Goal: Information Seeking & Learning: Check status

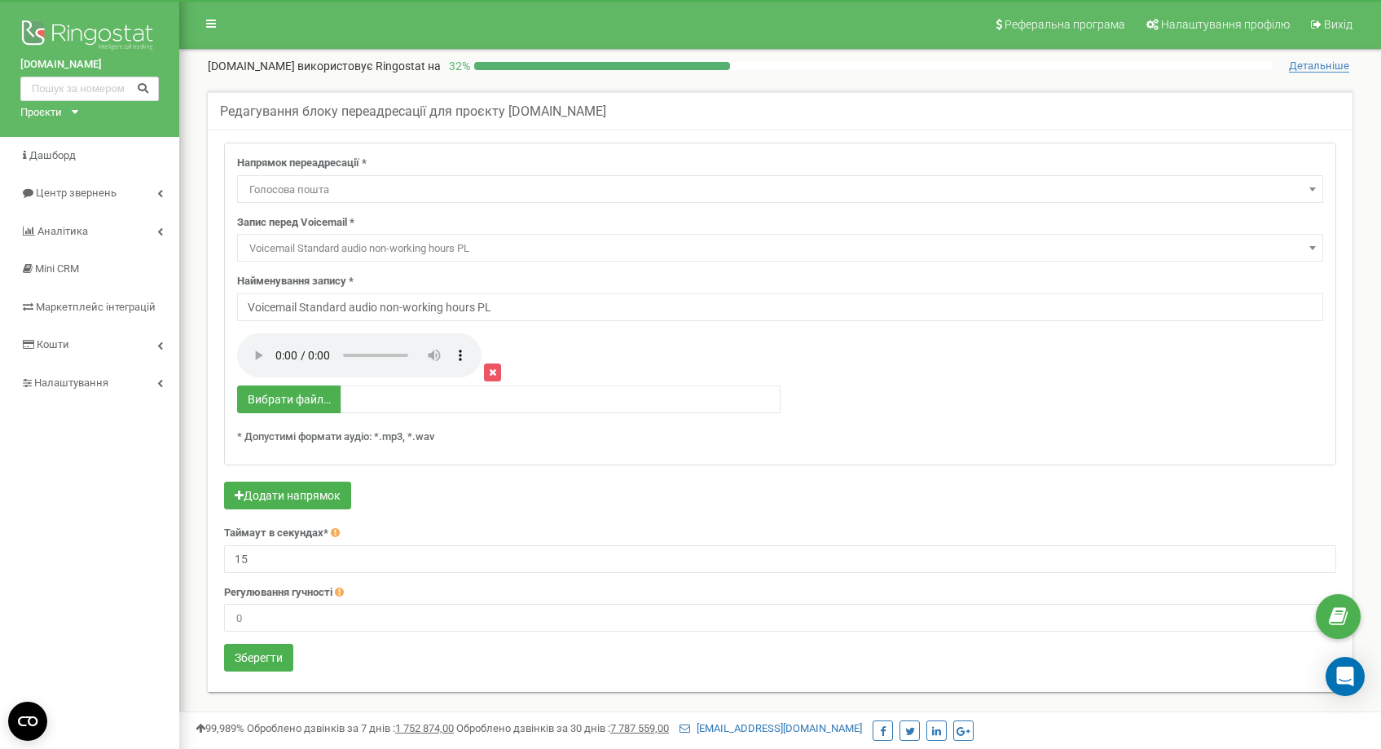
select select "Voicemail"
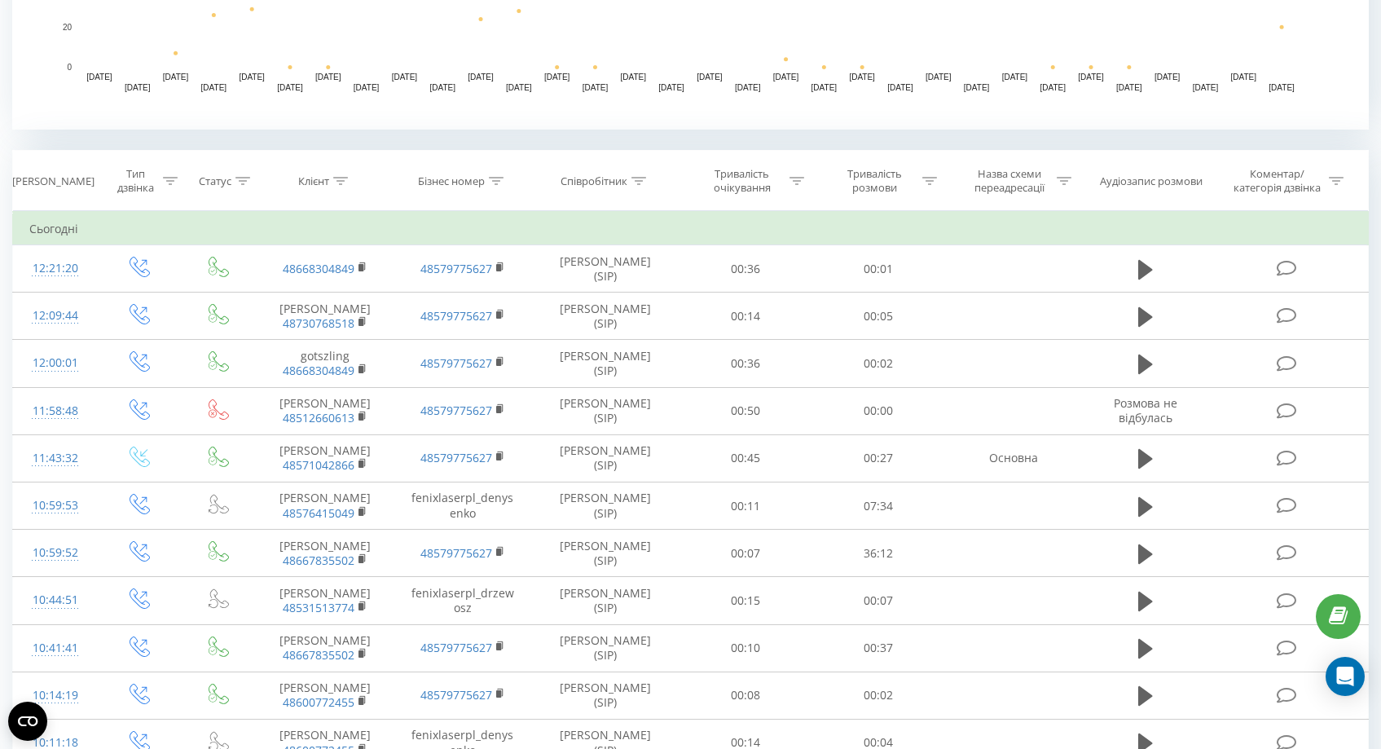
scroll to position [351, 0]
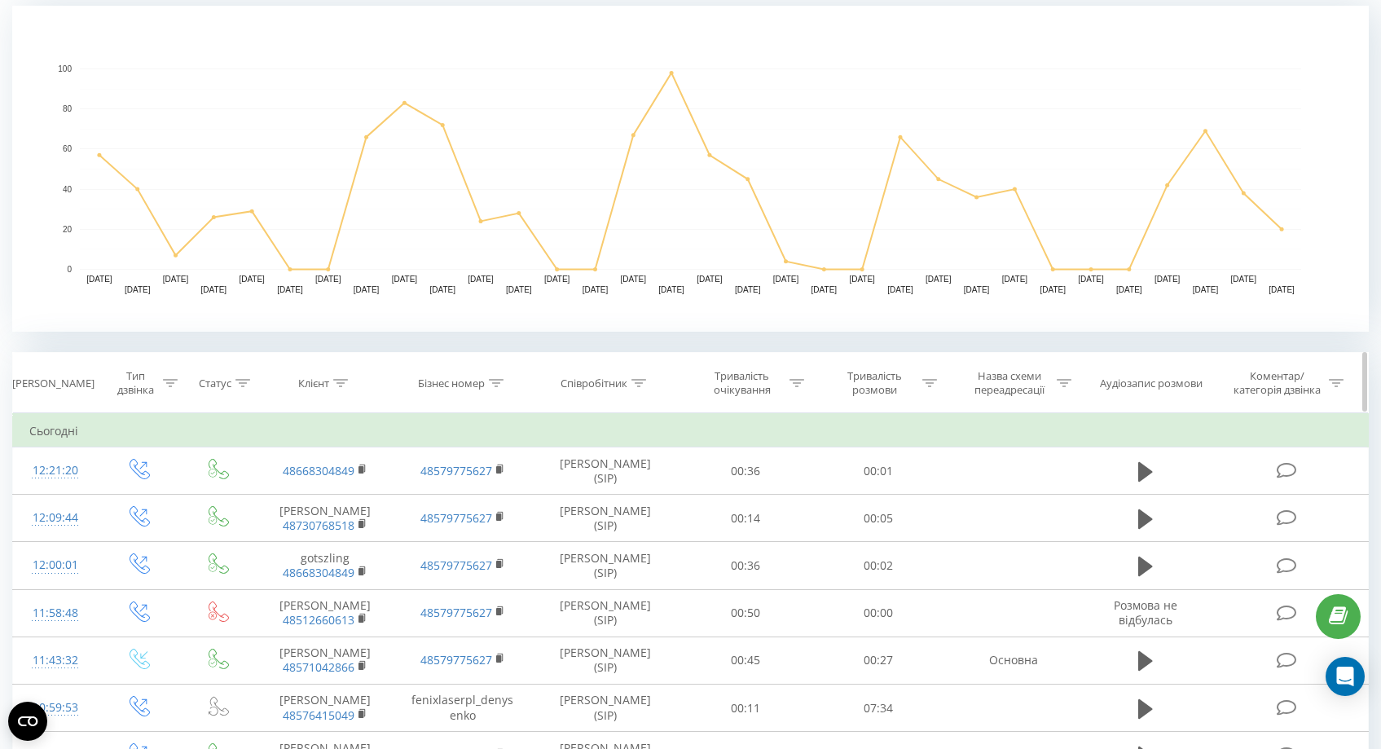
click at [160, 386] on div "Тип дзвінка" at bounding box center [145, 383] width 66 height 28
click at [192, 456] on icon at bounding box center [199, 462] width 16 height 16
click at [182, 456] on div at bounding box center [131, 461] width 116 height 15
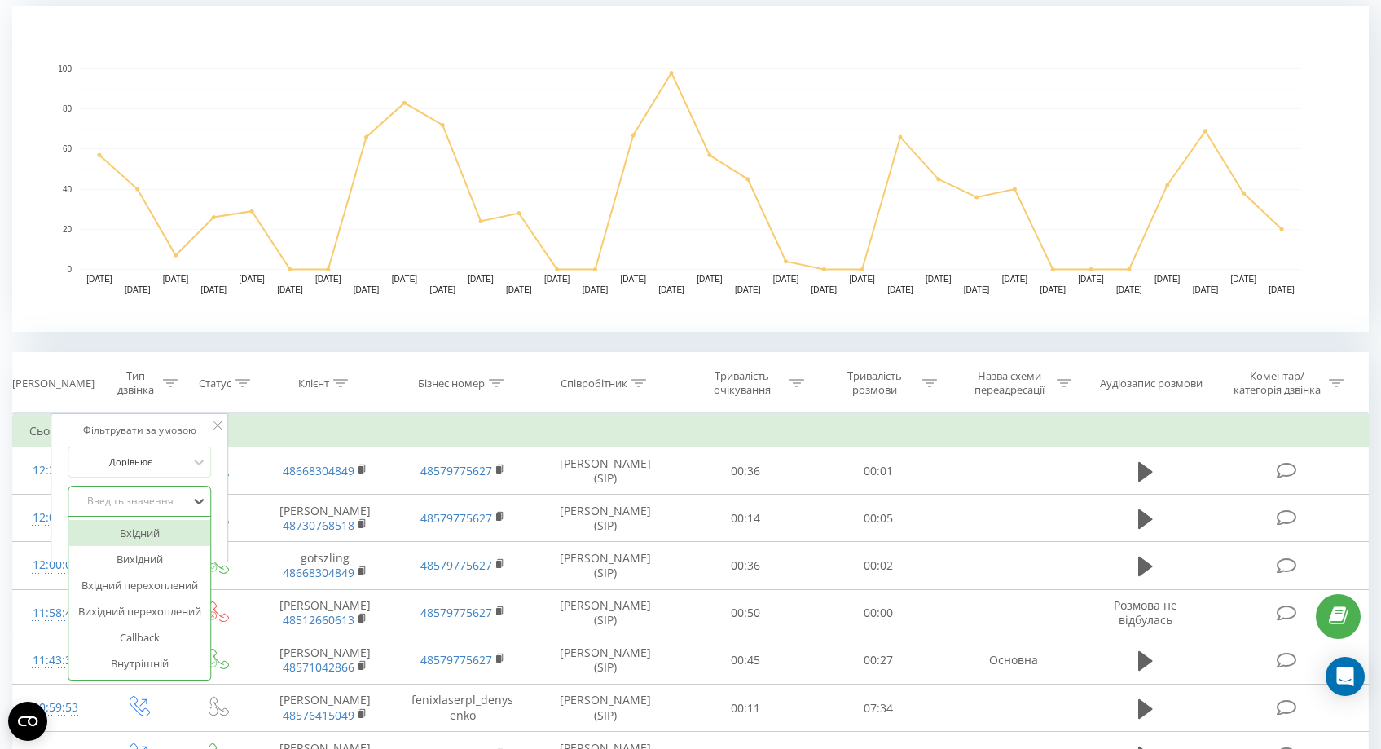
click at [183, 489] on div "Введіть значення" at bounding box center [131, 501] width 119 height 24
click at [181, 540] on div "Вхідний" at bounding box center [140, 533] width 142 height 26
click at [190, 531] on span "OK" at bounding box center [175, 534] width 46 height 25
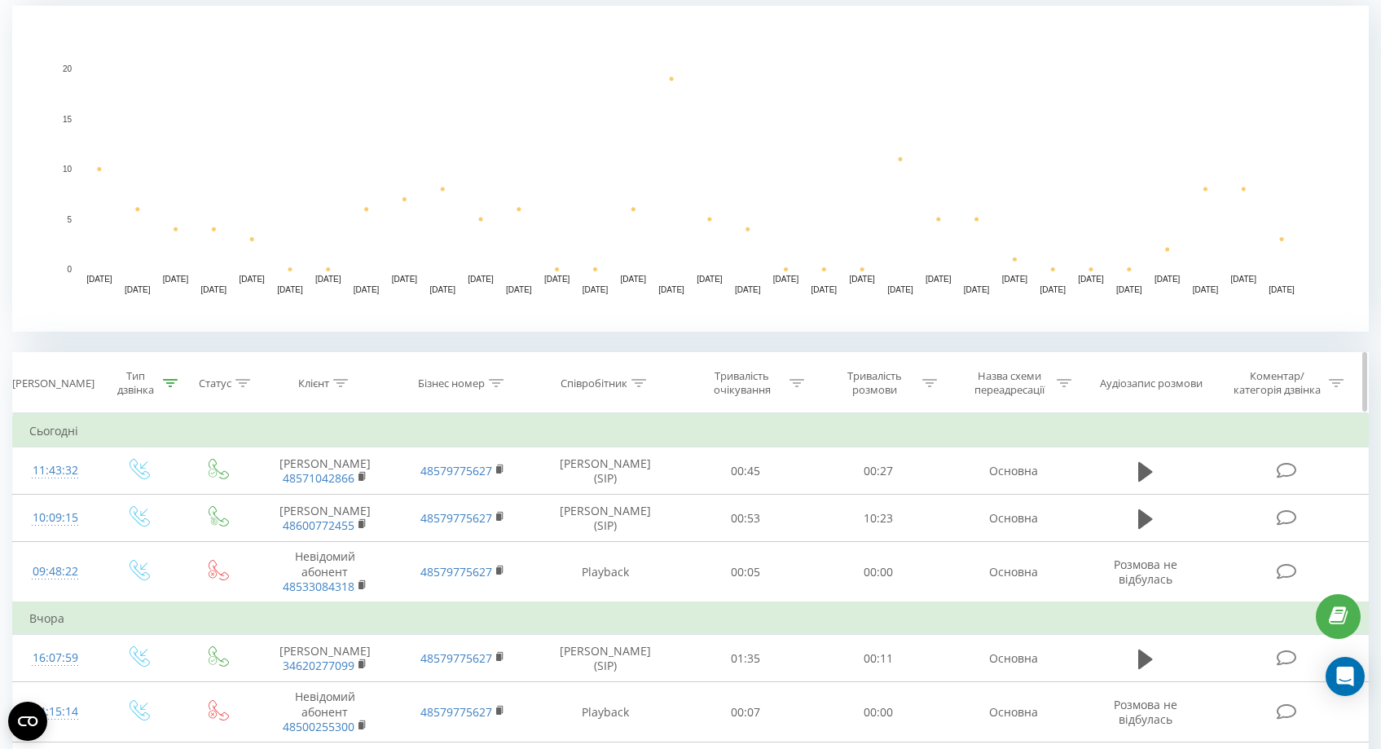
click at [240, 383] on icon at bounding box center [243, 383] width 15 height 8
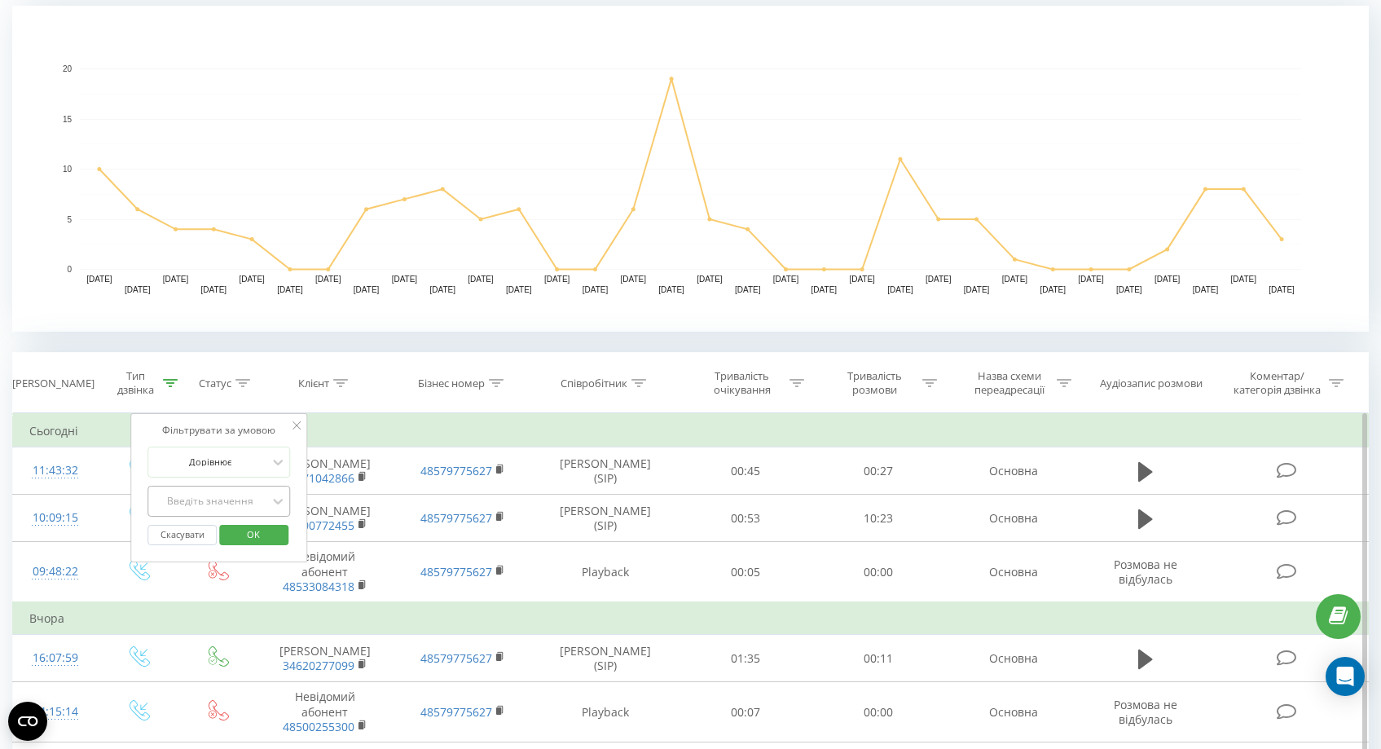
scroll to position [364, 0]
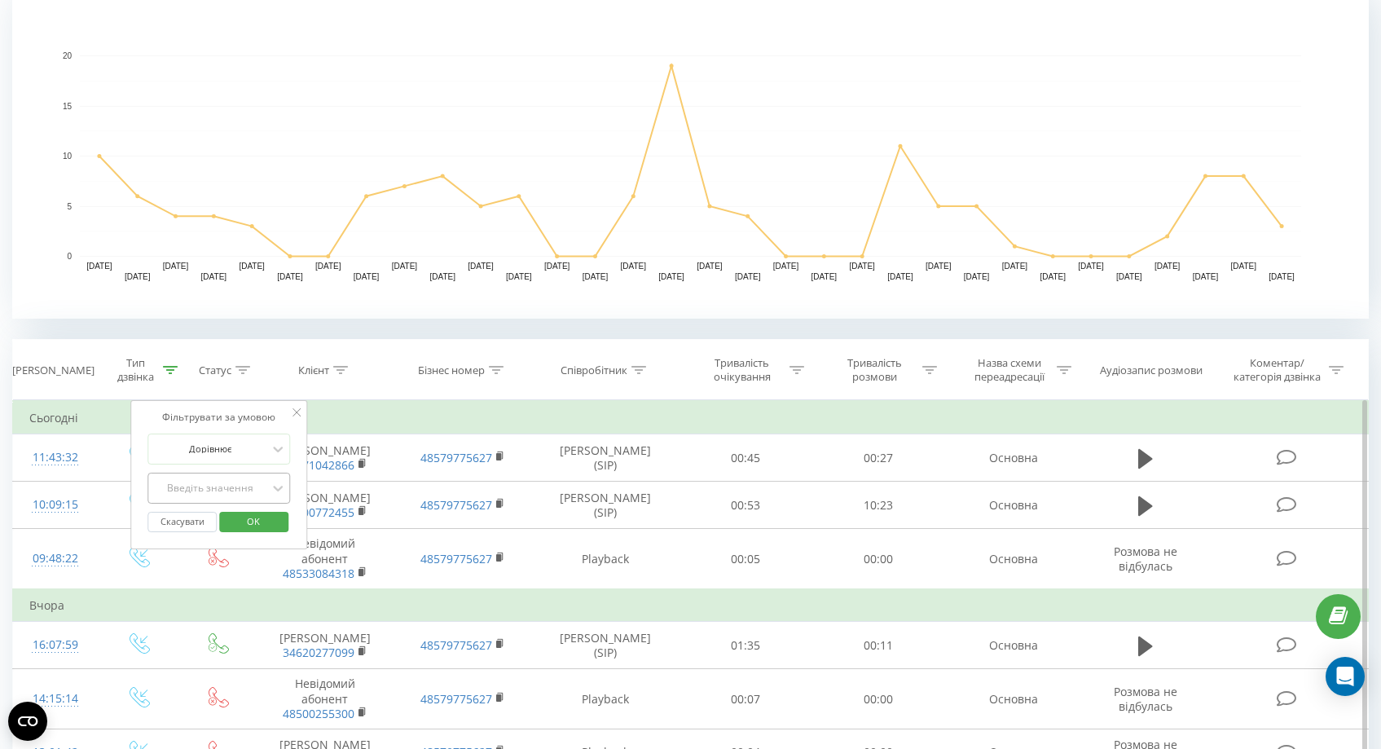
click at [242, 495] on div "Введіть значення" at bounding box center [210, 488] width 119 height 24
click at [297, 443] on div "Фільтрувати за умовою Дорівнює Введіть значення Скасувати OK" at bounding box center [219, 474] width 178 height 149
click at [277, 483] on icon at bounding box center [279, 488] width 16 height 16
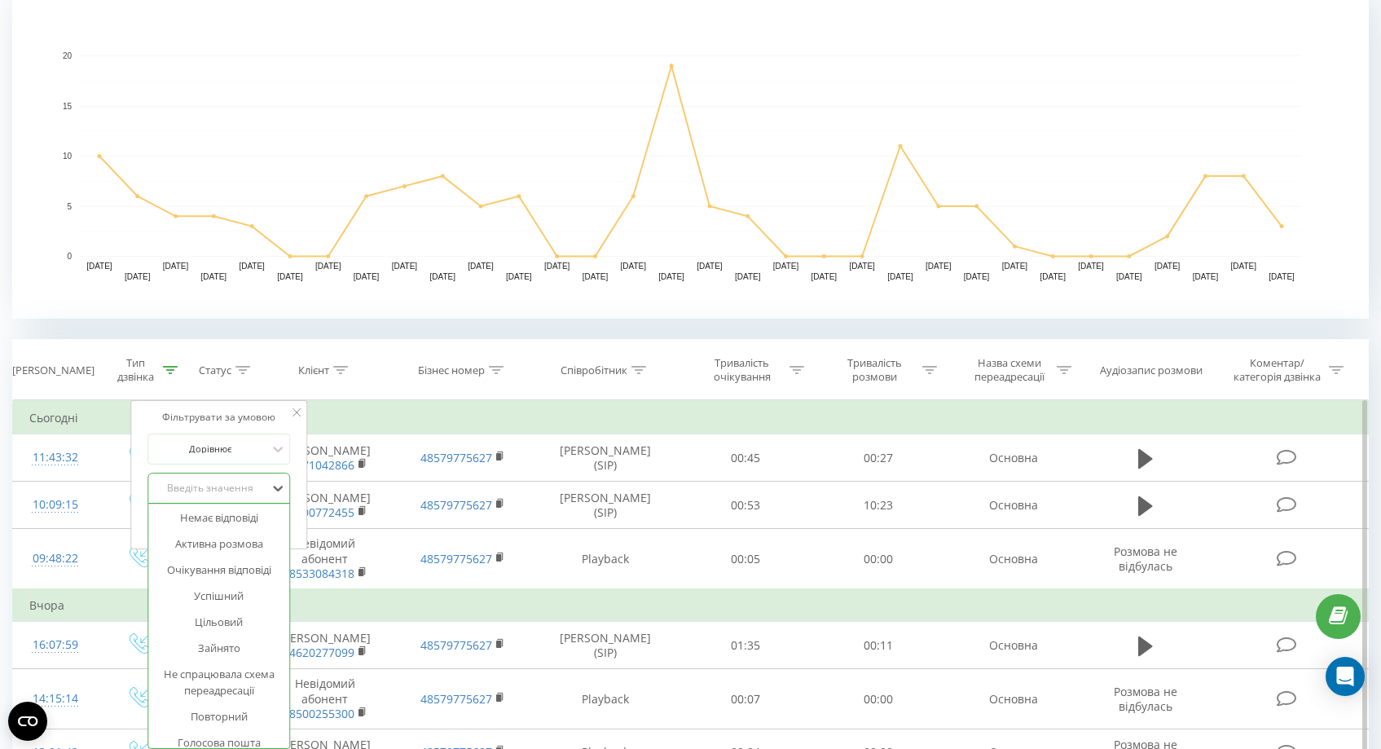
scroll to position [0, 0]
click at [253, 525] on div "Невдалий" at bounding box center [219, 520] width 142 height 26
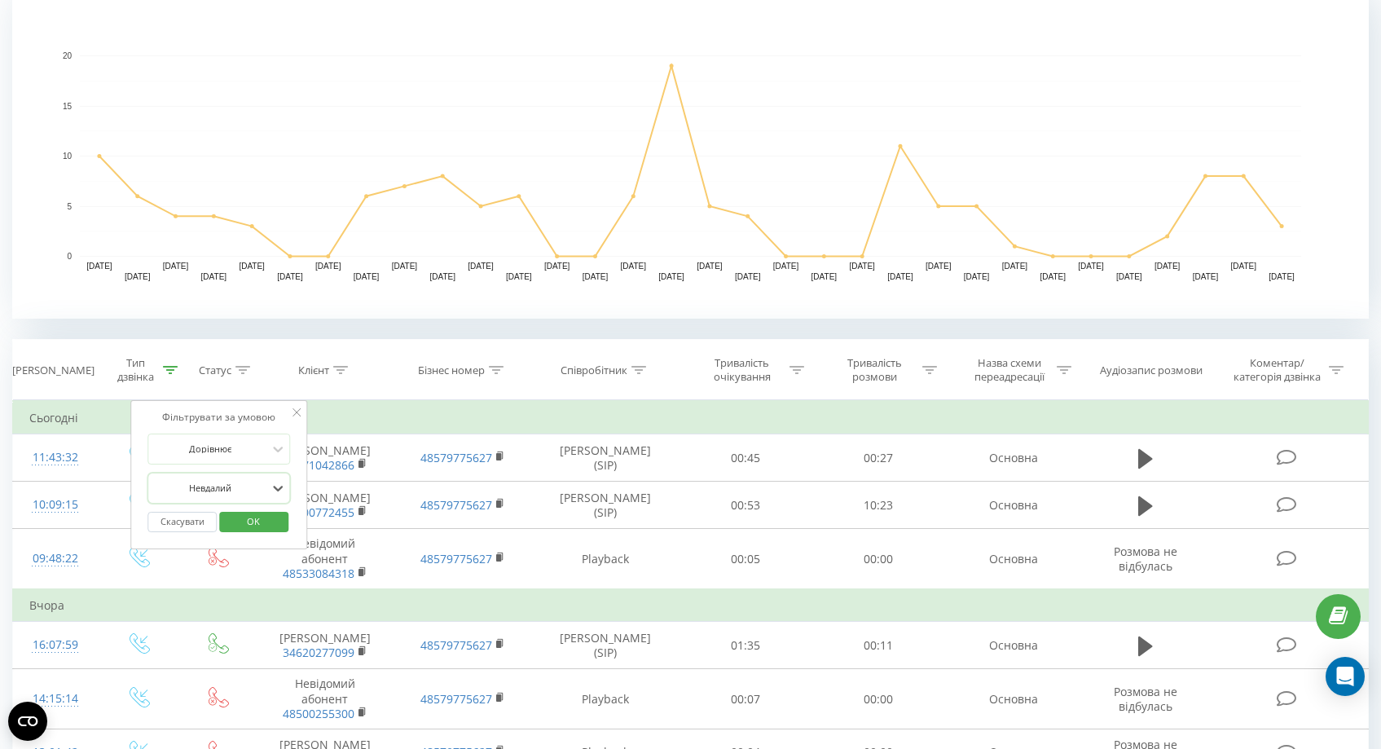
click at [263, 518] on span "OK" at bounding box center [254, 521] width 46 height 25
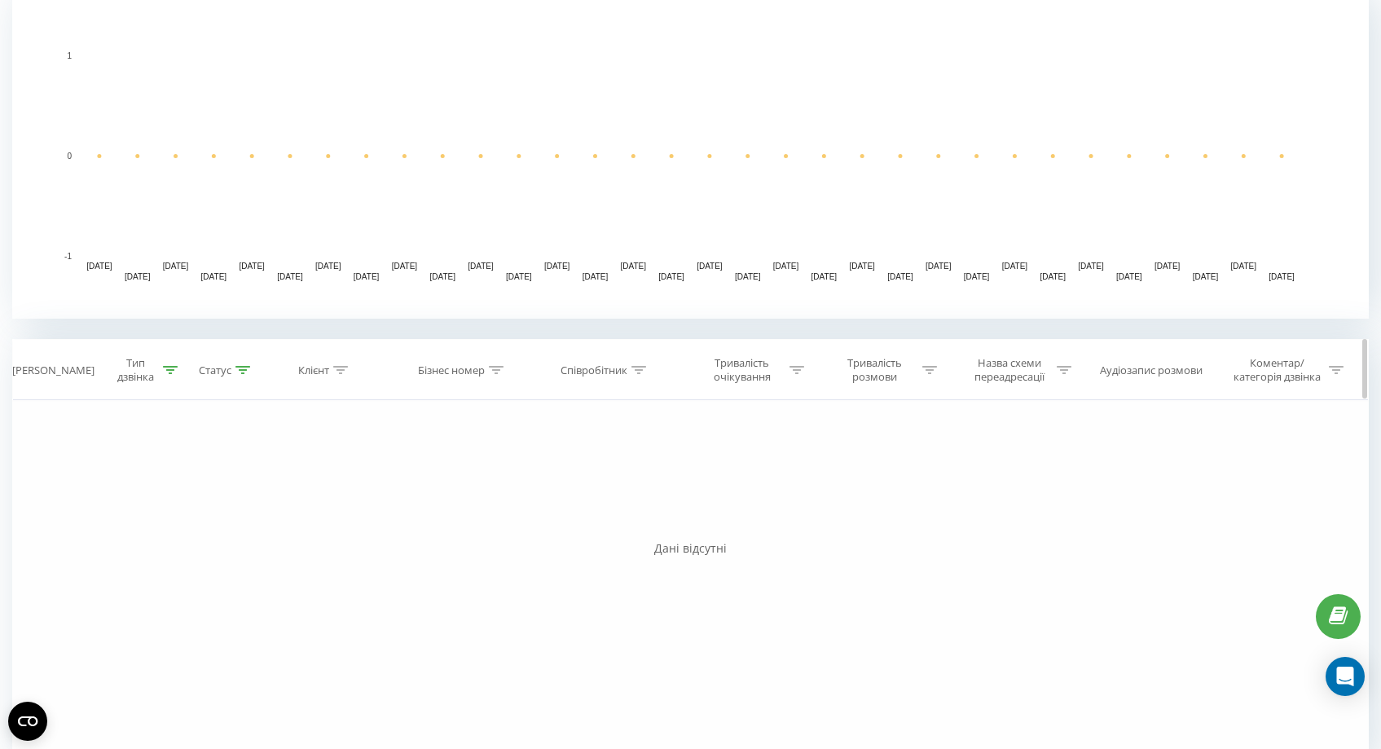
click at [244, 377] on th "Статус" at bounding box center [220, 370] width 74 height 60
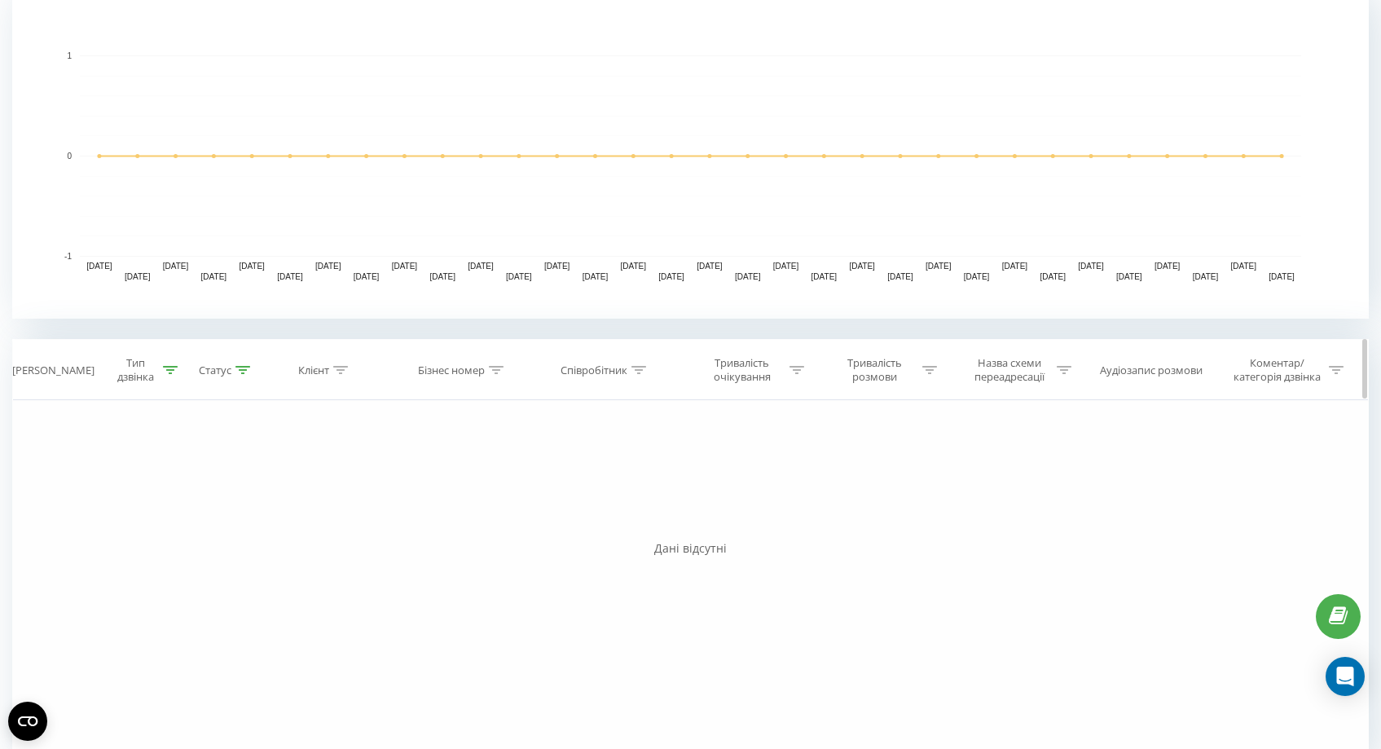
click at [243, 368] on icon at bounding box center [243, 370] width 15 height 8
click at [253, 484] on div at bounding box center [210, 487] width 116 height 15
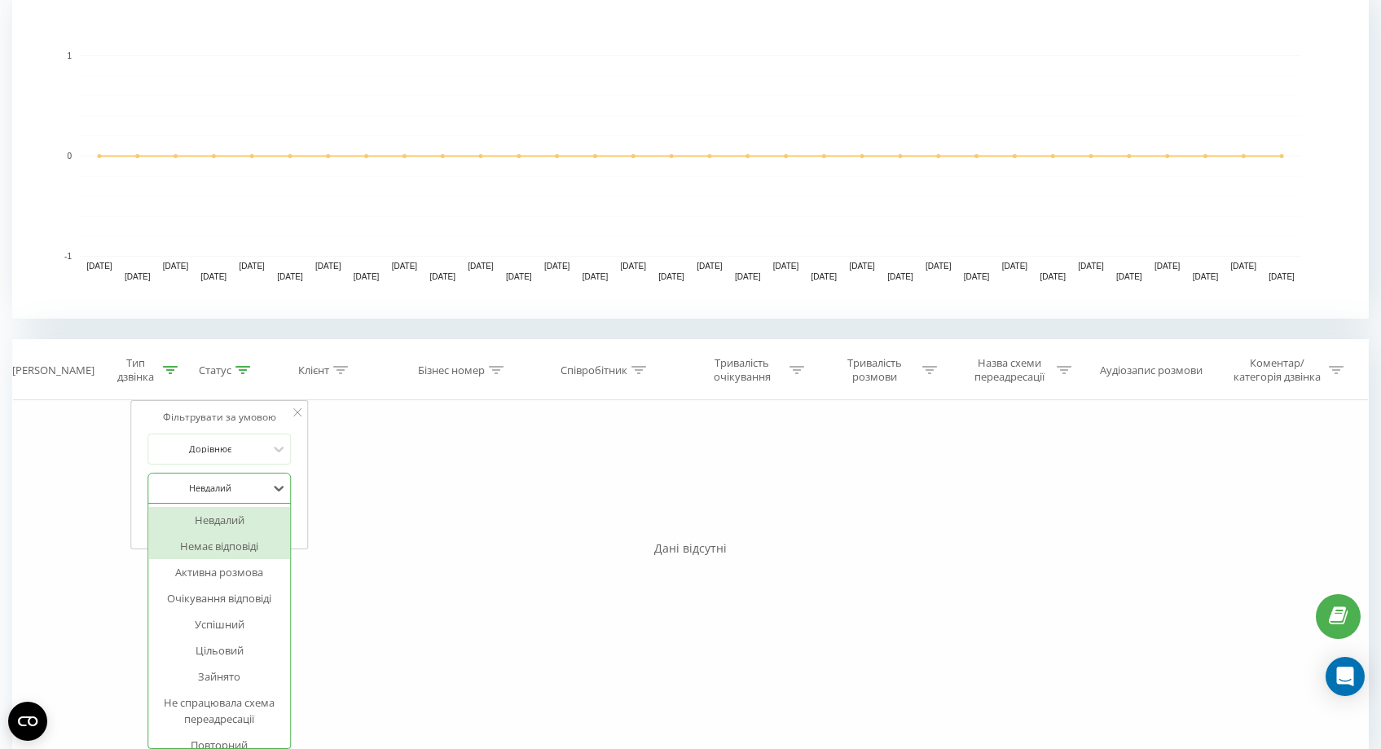
click at [240, 544] on div "Немає відповіді" at bounding box center [219, 546] width 142 height 26
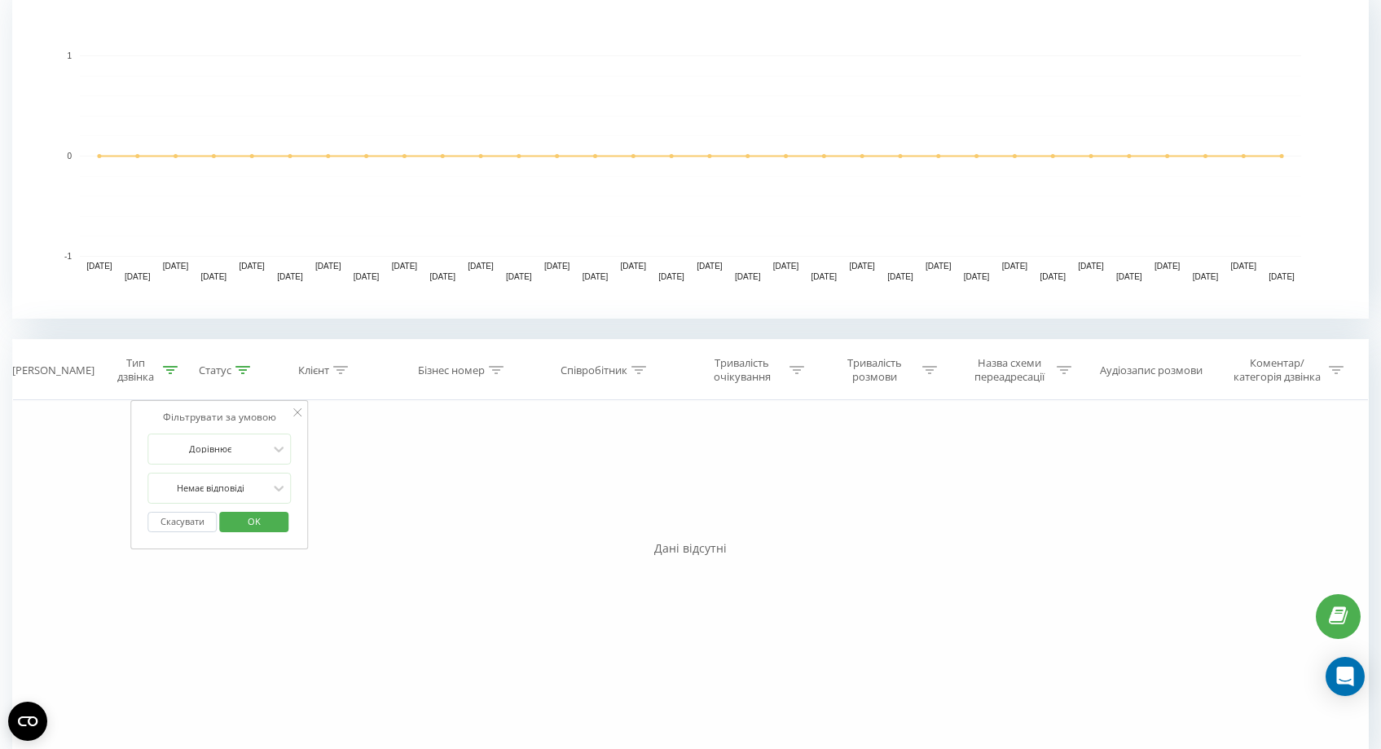
click at [250, 511] on span "OK" at bounding box center [254, 521] width 46 height 25
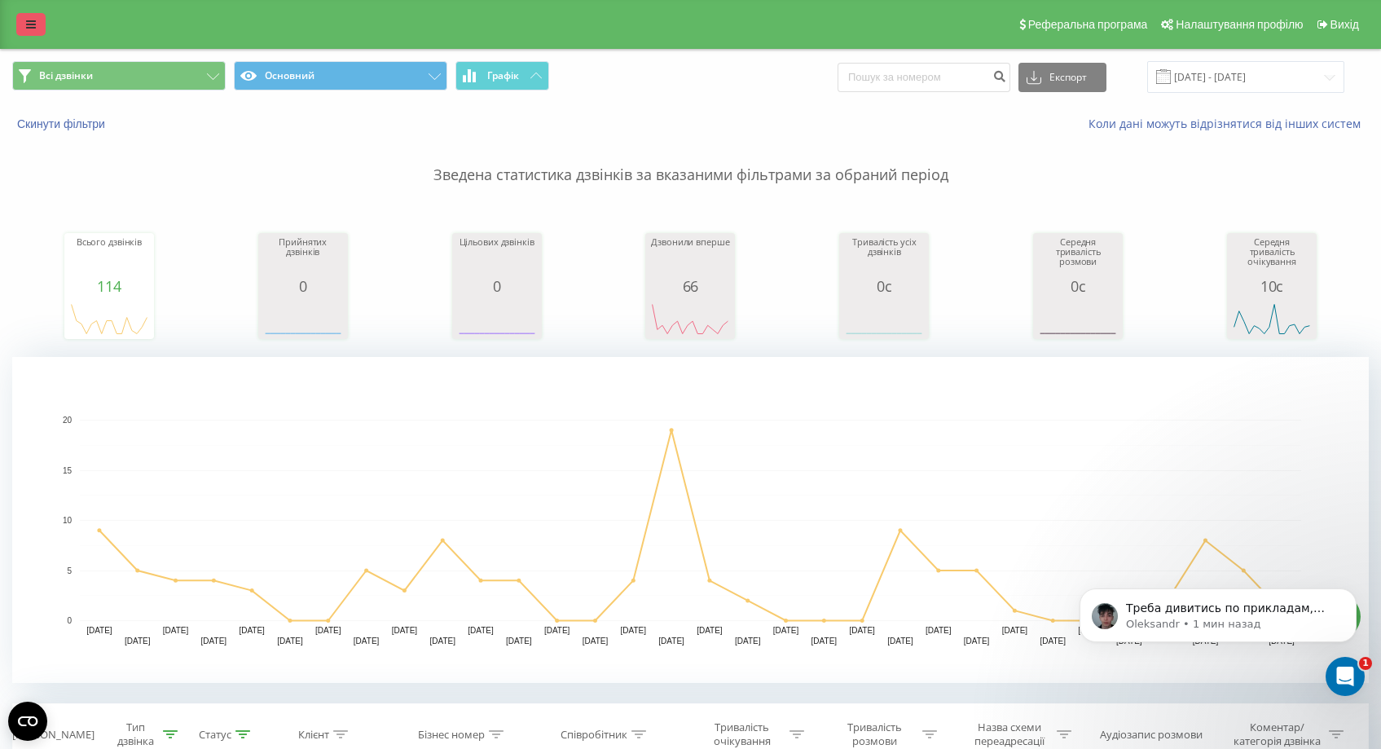
click at [30, 24] on icon at bounding box center [31, 24] width 10 height 11
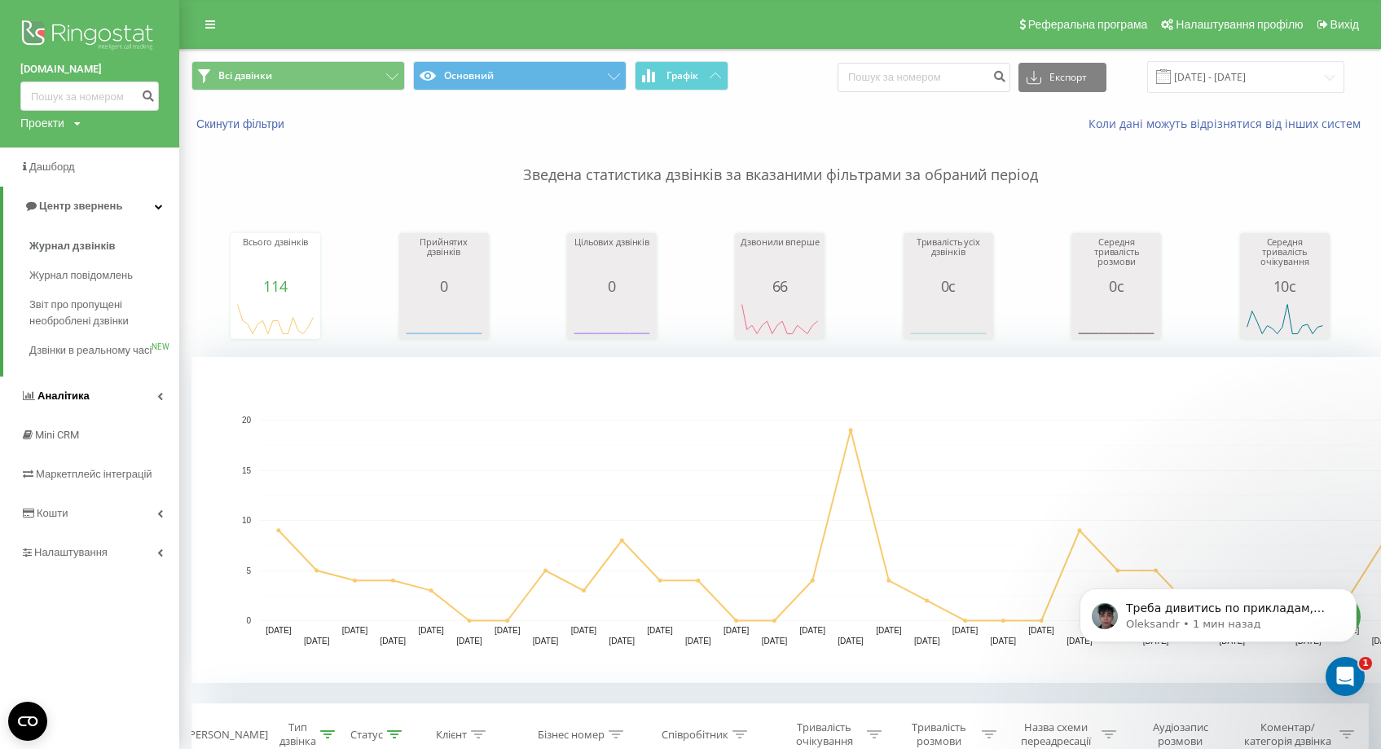
click at [110, 416] on link "Аналiтика" at bounding box center [89, 396] width 179 height 39
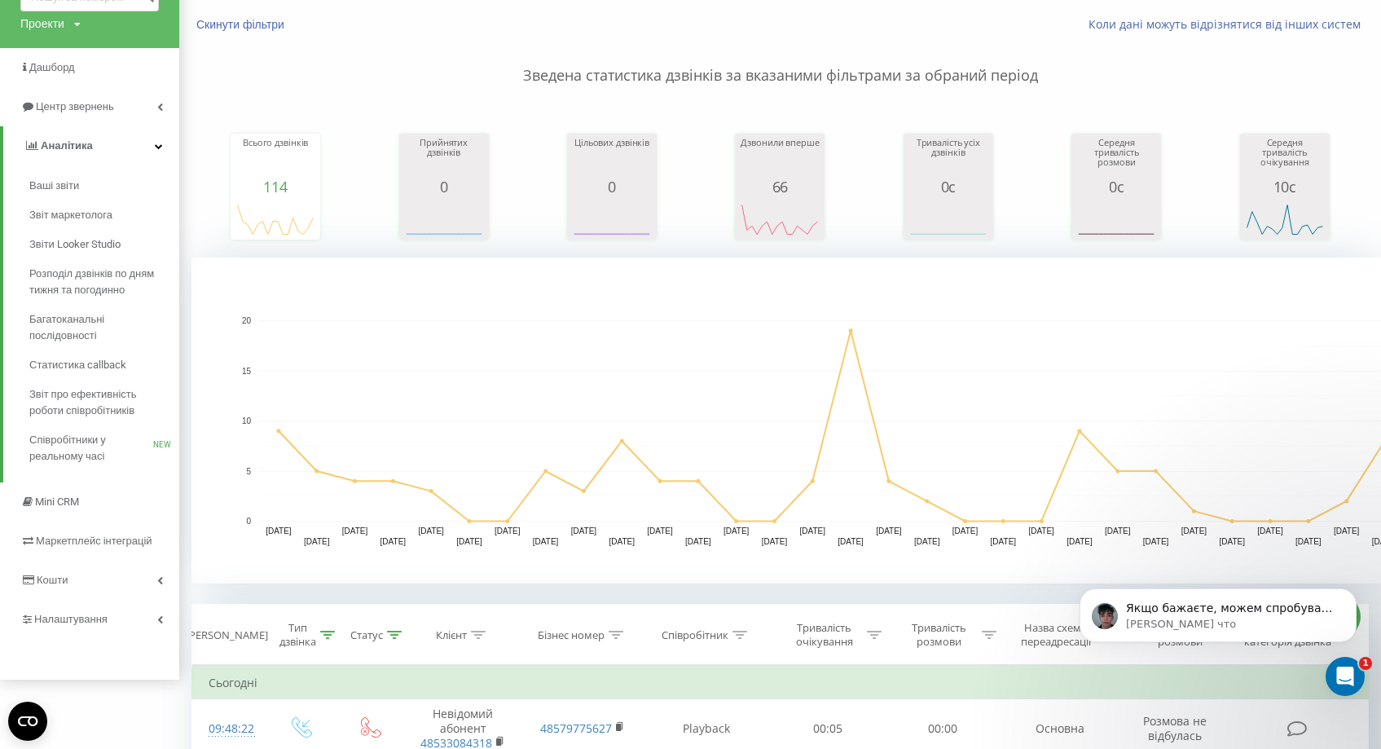
scroll to position [165, 0]
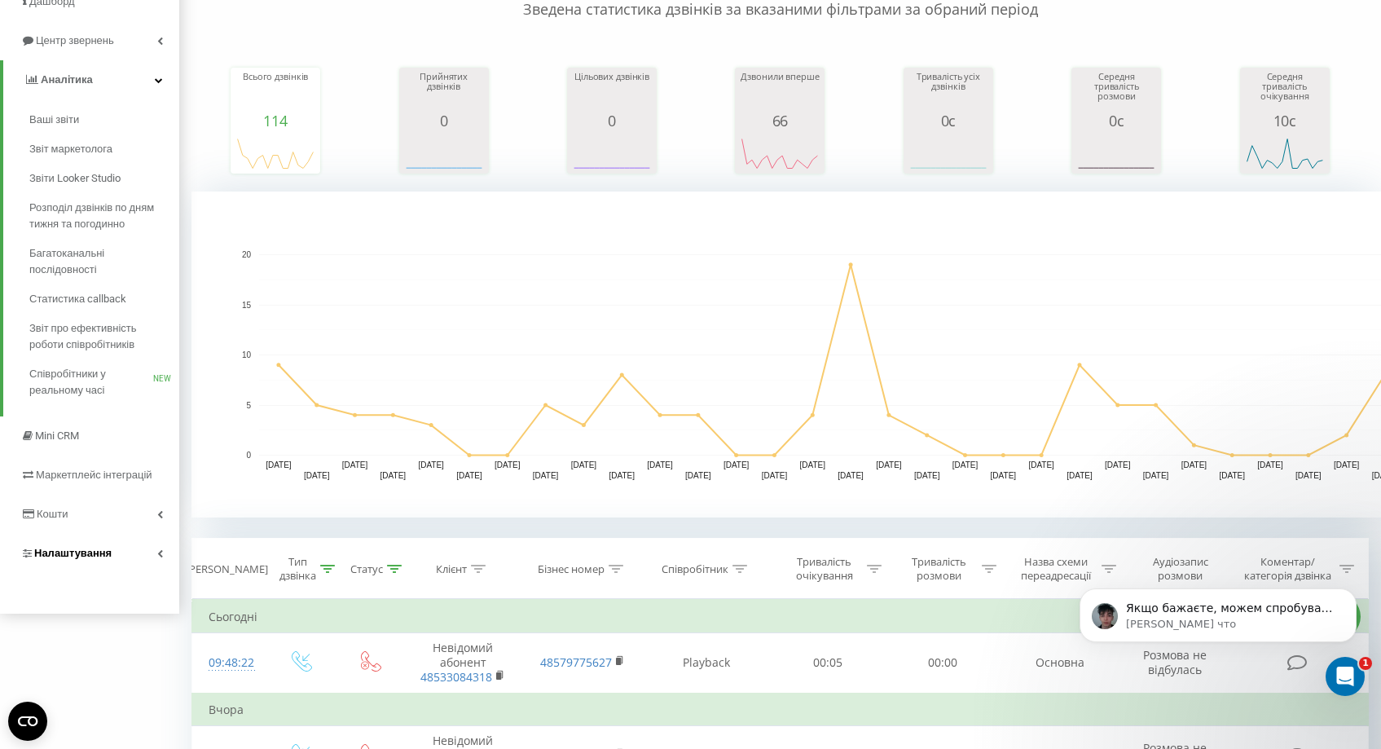
click at [131, 553] on link "Налаштування" at bounding box center [89, 553] width 179 height 39
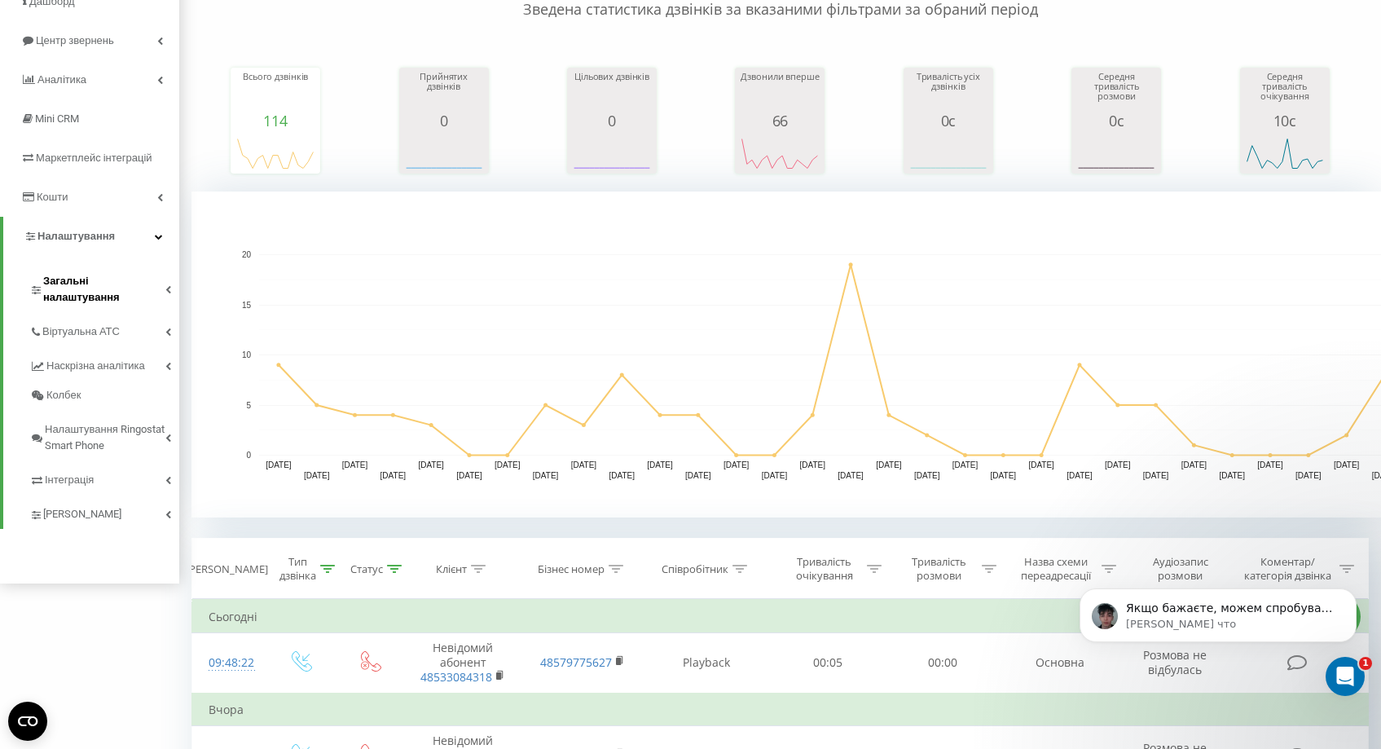
click at [121, 286] on span "Загальні налаштування" at bounding box center [104, 289] width 122 height 33
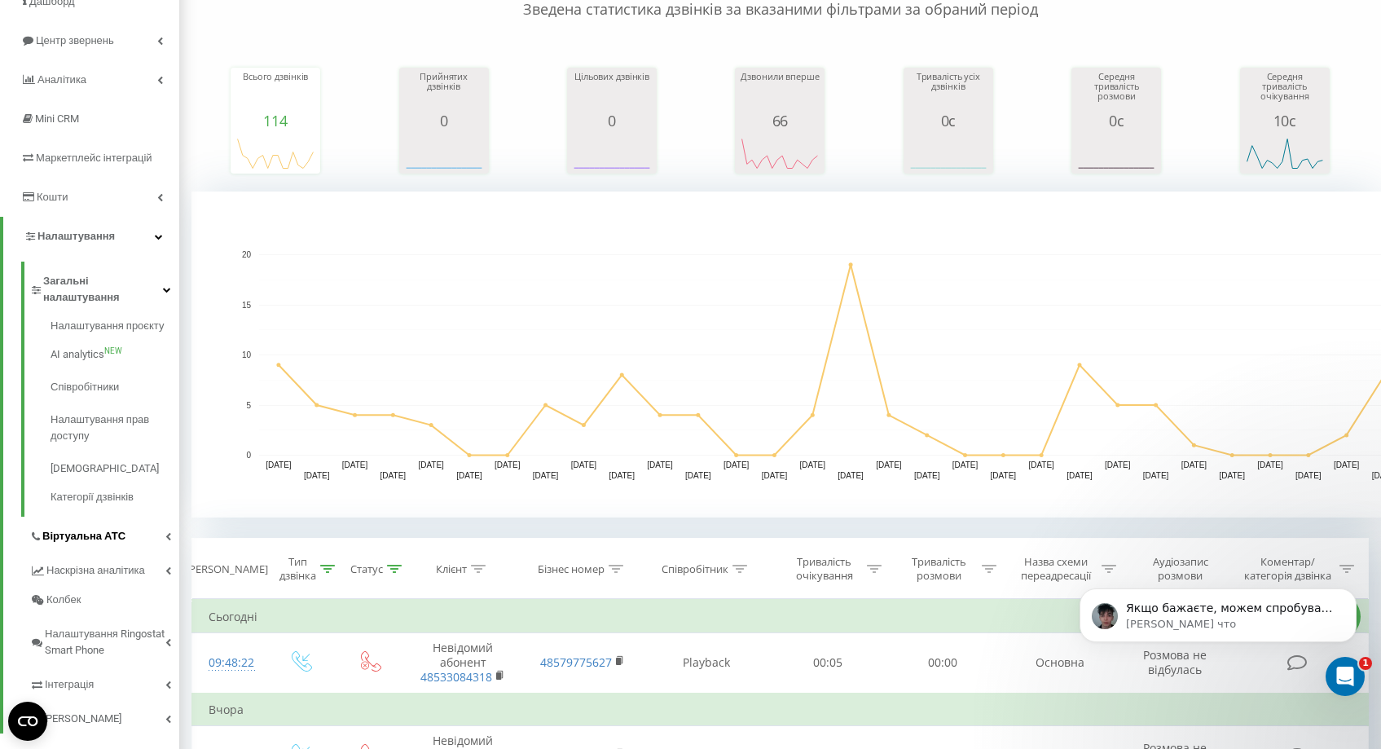
click at [144, 522] on link "Віртуальна АТС" at bounding box center [104, 534] width 150 height 34
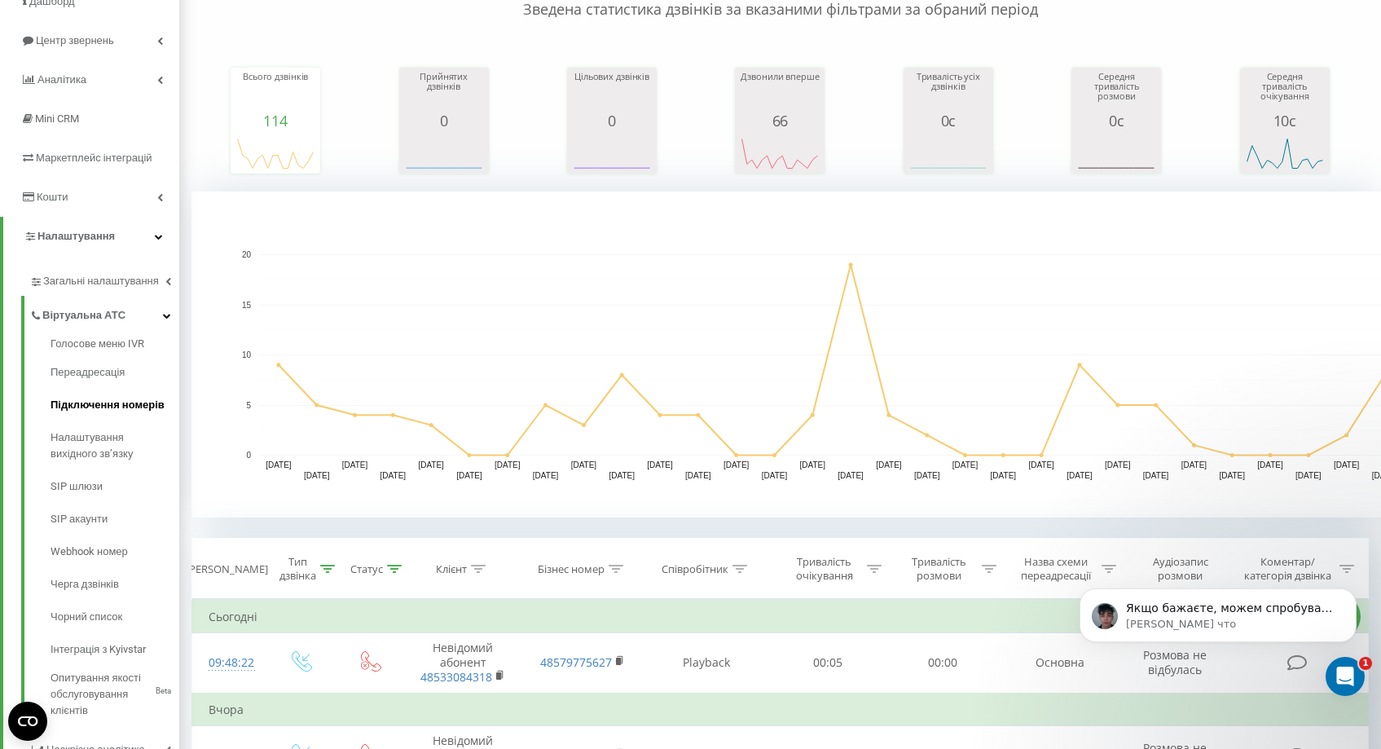
click at [134, 412] on span "Підключення номерів" at bounding box center [108, 405] width 114 height 16
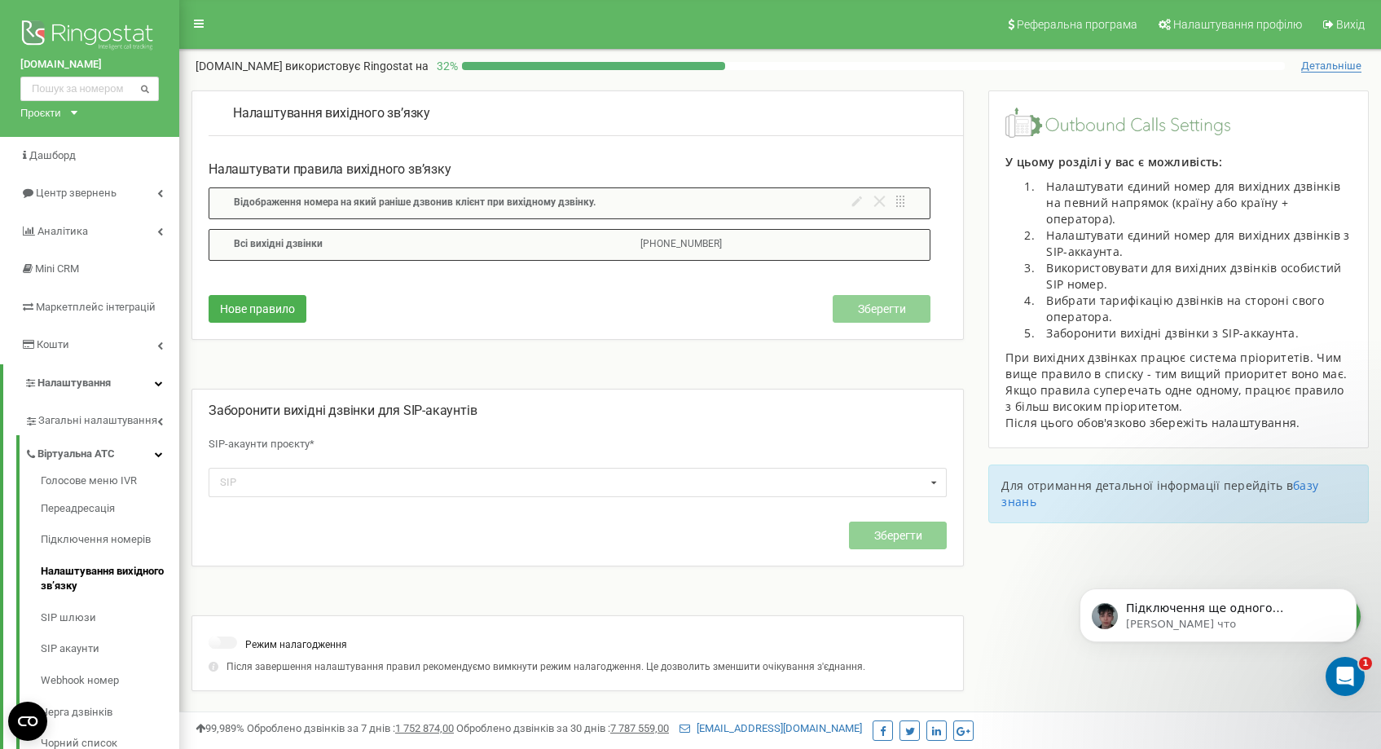
click at [493, 460] on div "Заборонити вихідні дзвінки для SIP-акаунтів SIP-акаунти проєкту* SIP fenixlaser…" at bounding box center [578, 484] width 738 height 164
click at [488, 487] on div "SIP fenixlaserpl_drzewosz fenixlaserpl_syhliak fenixlaserpl_denysenko fenixlase…" at bounding box center [578, 482] width 738 height 29
click at [528, 430] on p "SIP-акаунти проєкту*" at bounding box center [578, 445] width 738 height 32
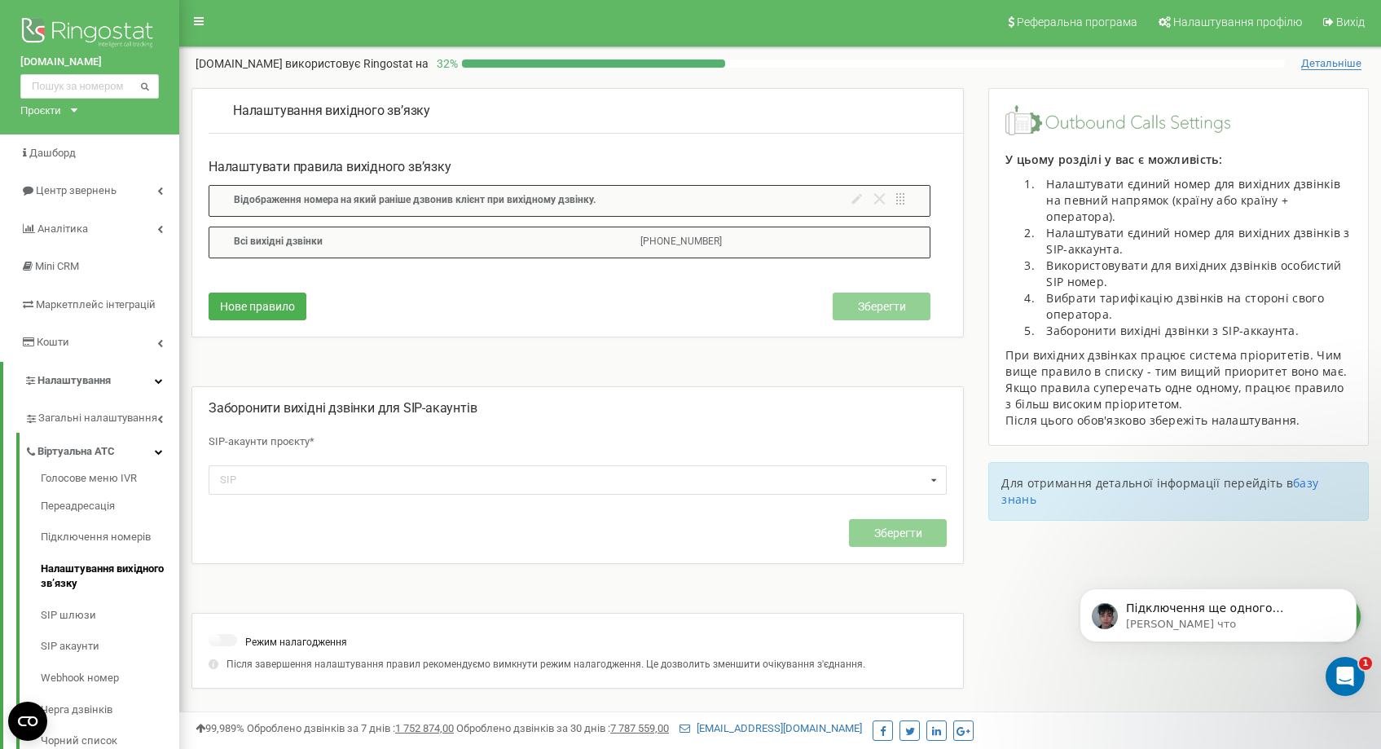
scroll to position [2, 0]
click at [161, 532] on link "Підключення номерів" at bounding box center [110, 538] width 139 height 32
click at [123, 545] on link "Підключення номерів" at bounding box center [110, 538] width 139 height 32
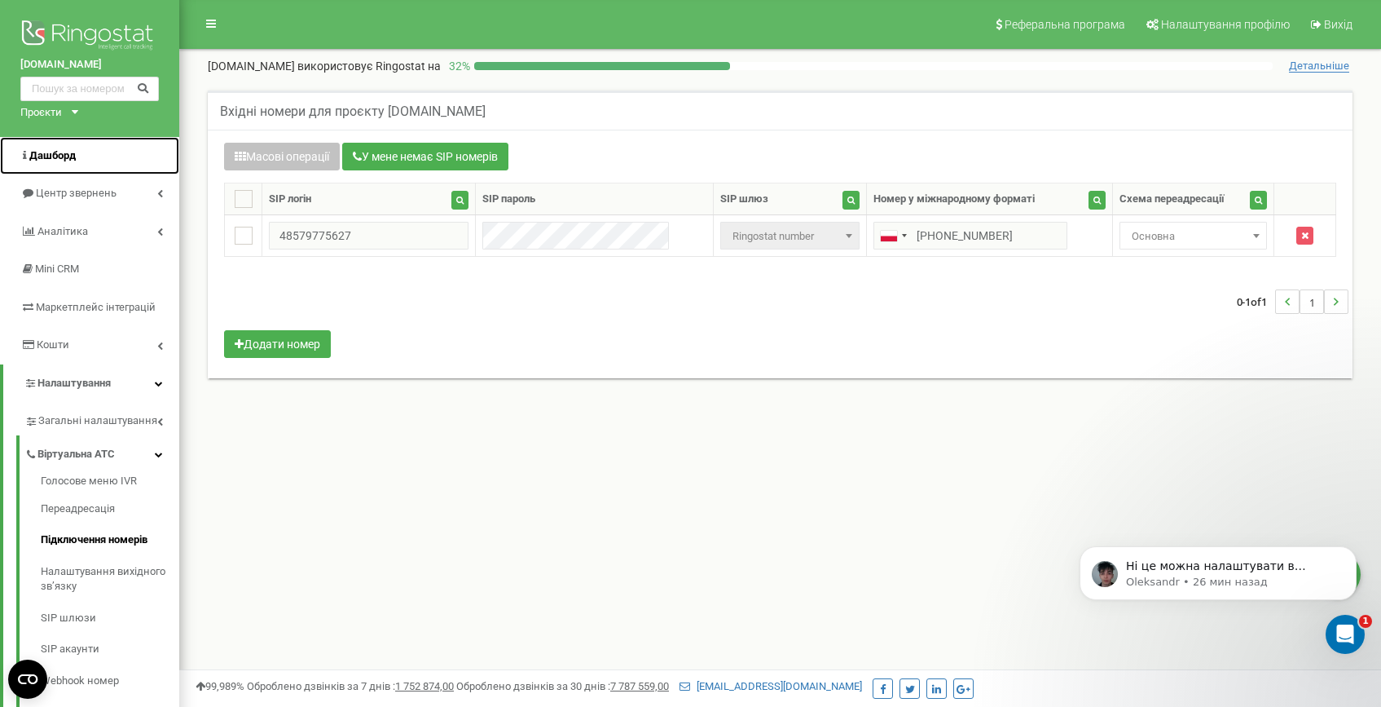
click at [83, 154] on link "Дашборд" at bounding box center [89, 156] width 179 height 38
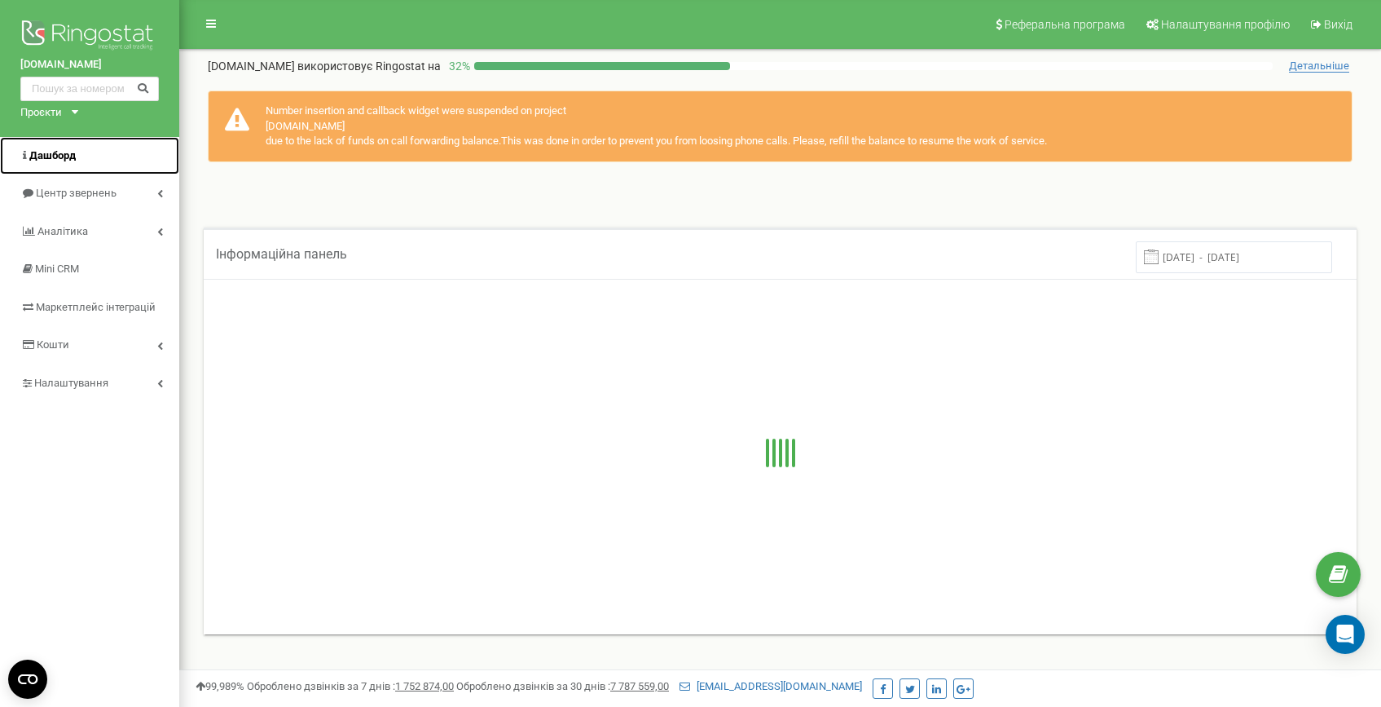
click at [90, 159] on link "Дашборд" at bounding box center [89, 156] width 179 height 38
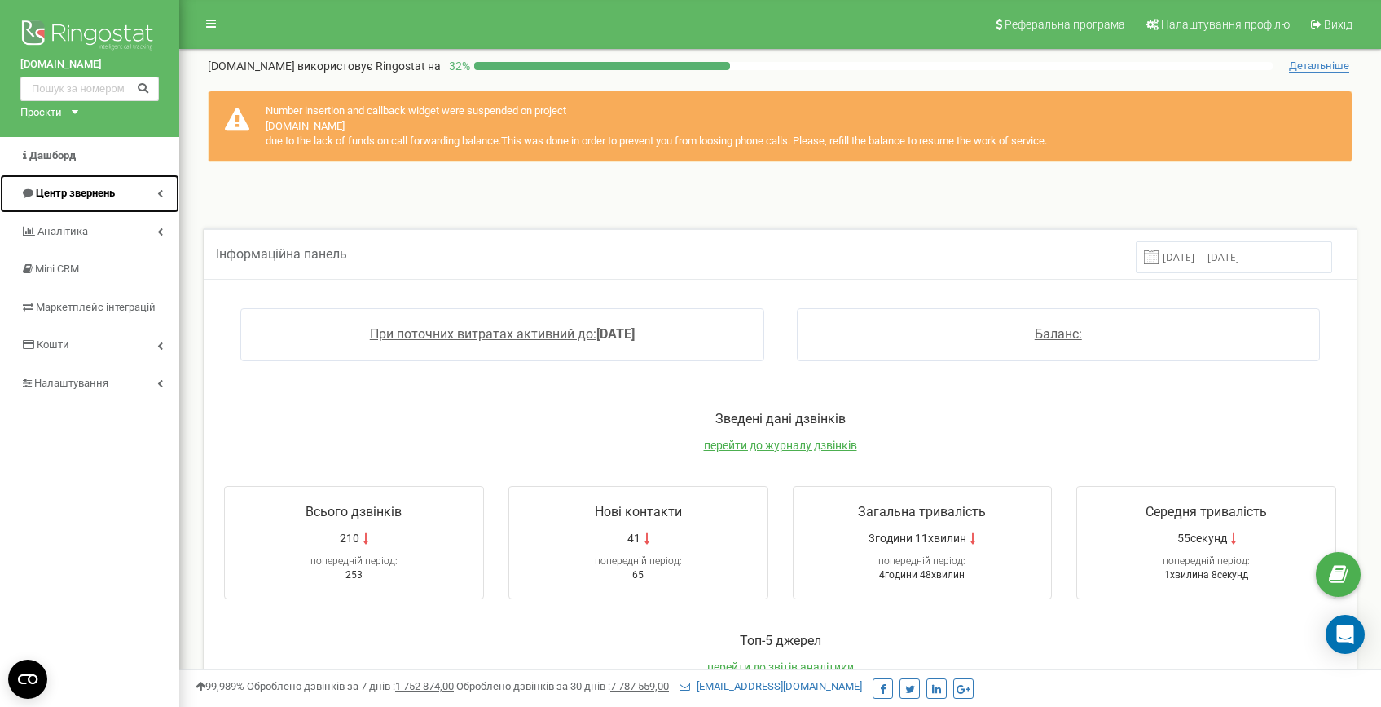
click at [142, 196] on link "Центр звернень" at bounding box center [89, 193] width 179 height 38
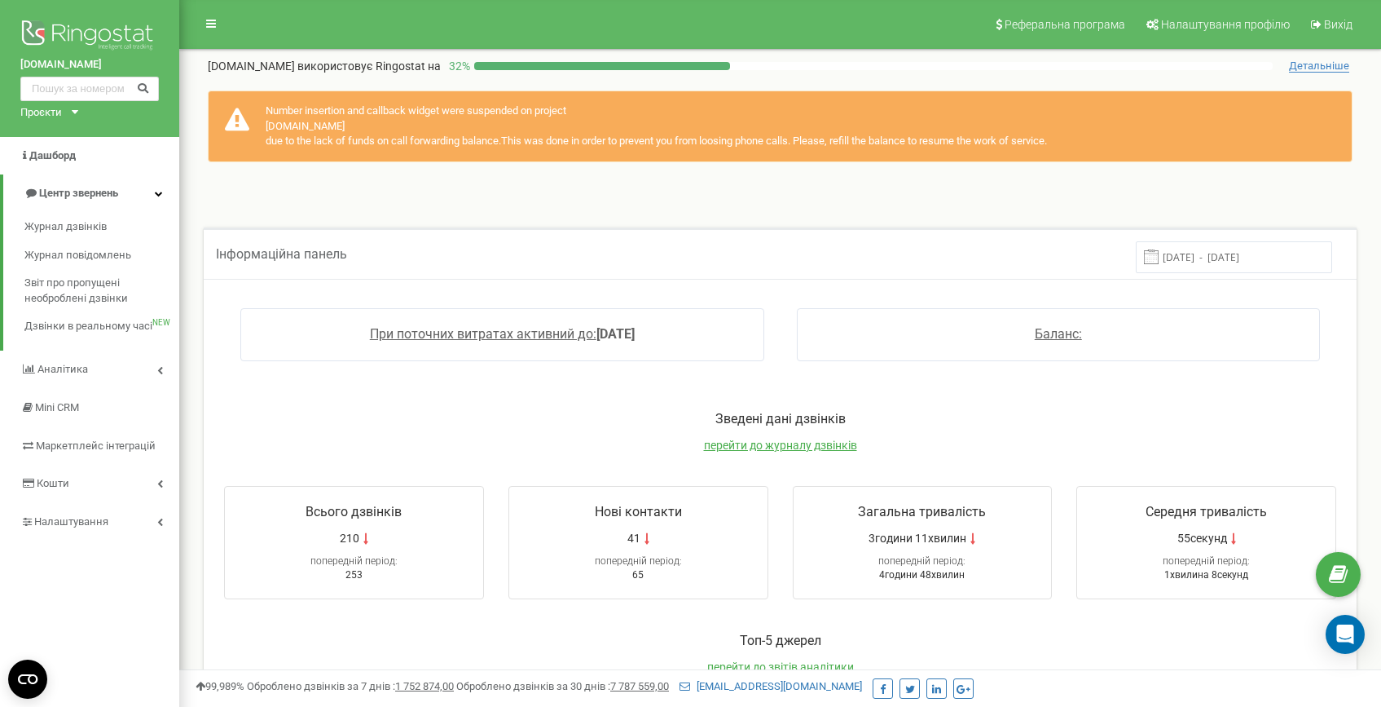
click at [43, 104] on div "[DOMAIN_NAME] Проєкти [DOMAIN_NAME] [DOMAIN_NAME]" at bounding box center [89, 68] width 179 height 137
click at [77, 100] on input "text" at bounding box center [89, 89] width 139 height 24
click at [77, 108] on div "[DOMAIN_NAME] Проєкти [DOMAIN_NAME] [DOMAIN_NAME]" at bounding box center [89, 68] width 179 height 137
click at [81, 116] on div "fenix-laser.pl Проєкти fenix-laser.pl fenix-laser.ua" at bounding box center [89, 68] width 179 height 137
click at [77, 115] on div "fenix-laser.pl Проєкти fenix-laser.pl fenix-laser.ua" at bounding box center [89, 68] width 179 height 137
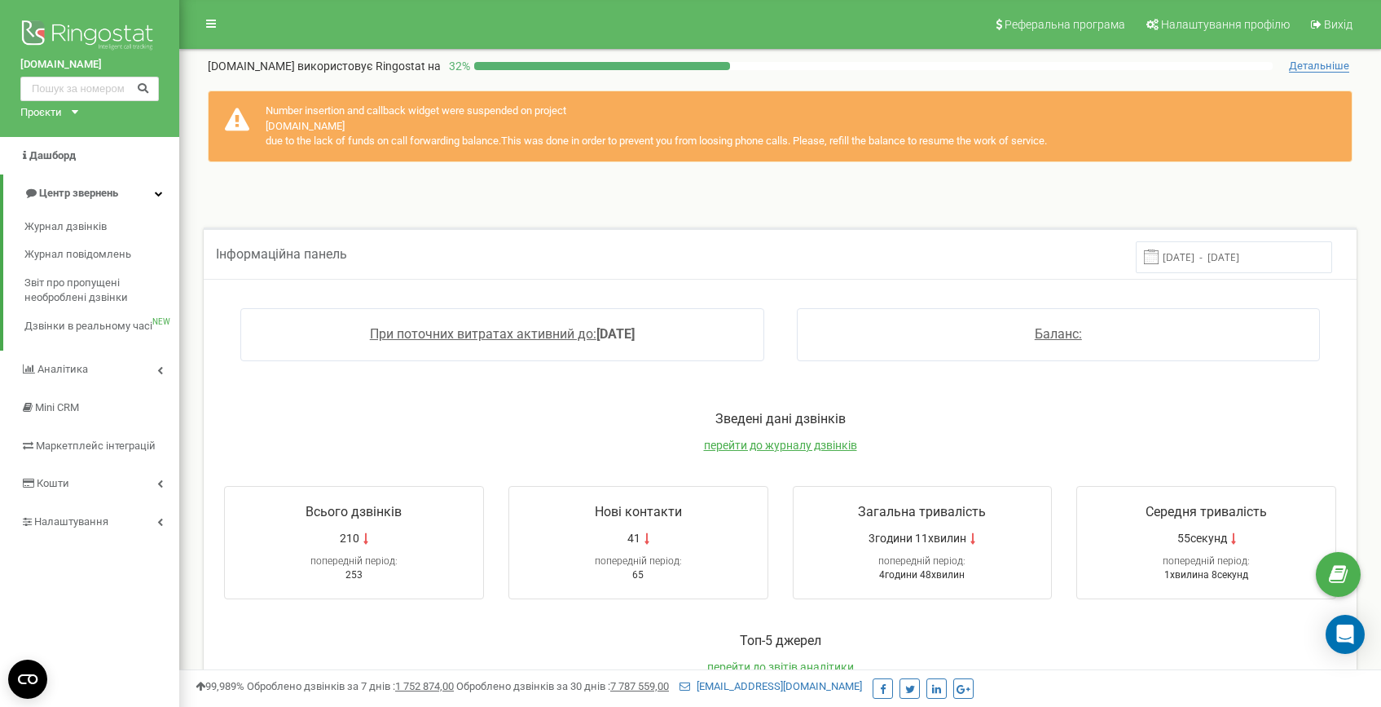
click at [68, 112] on div "Проєкти fenix-laser.pl fenix-laser.ua" at bounding box center [45, 112] width 51 height 15
click at [61, 148] on link "[DOMAIN_NAME]" at bounding box center [67, 152] width 74 height 8
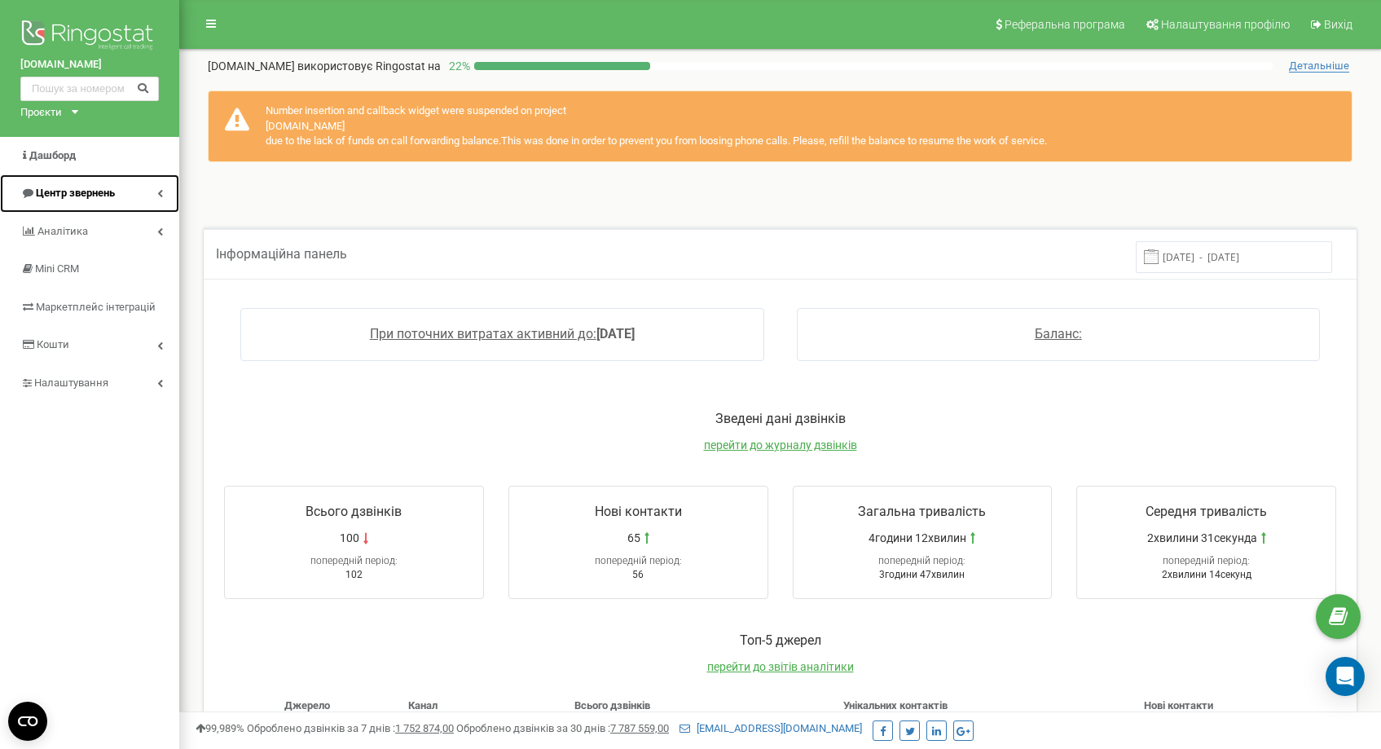
click at [116, 196] on link "Центр звернень" at bounding box center [89, 193] width 179 height 38
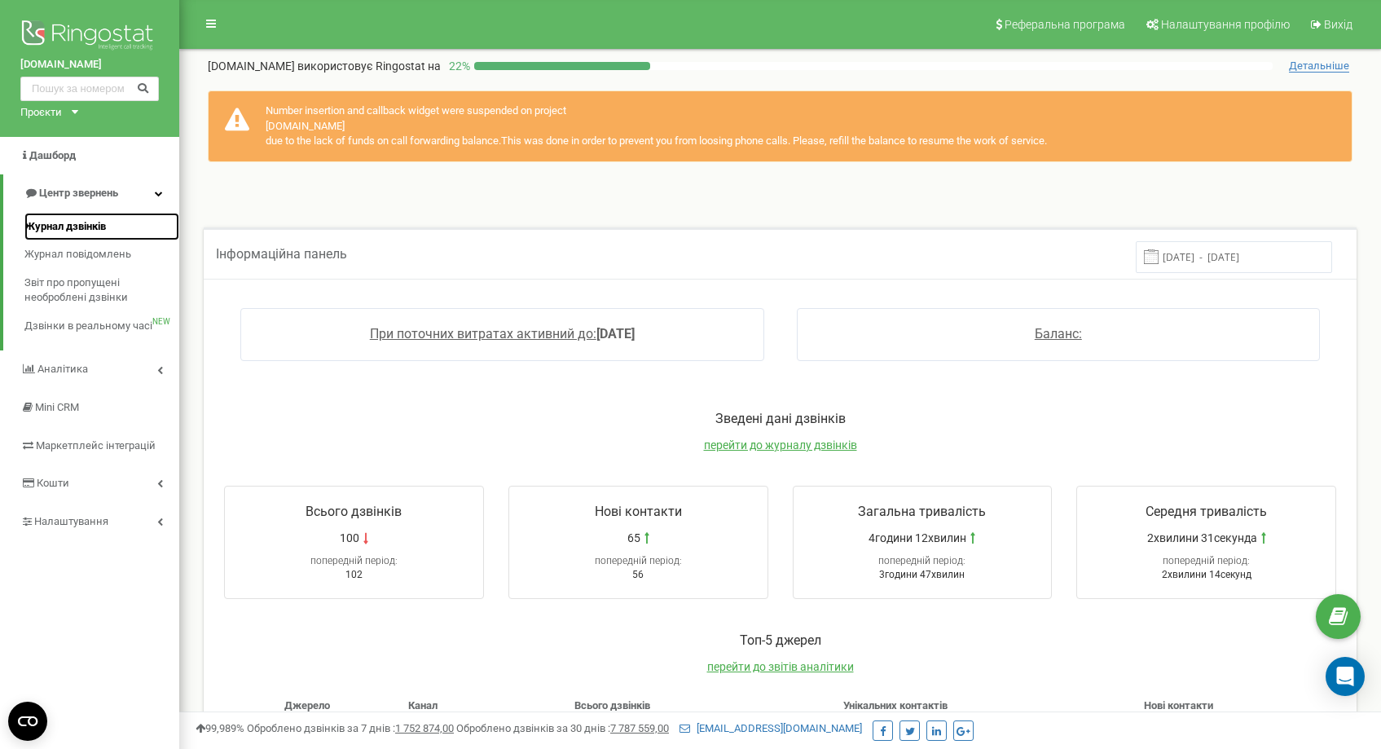
click at [100, 232] on span "Журнал дзвінків" at bounding box center [65, 226] width 82 height 15
click at [94, 220] on span "Журнал дзвінків" at bounding box center [65, 226] width 82 height 15
click at [822, 446] on span "перейти до журналу дзвінків" at bounding box center [780, 444] width 153 height 13
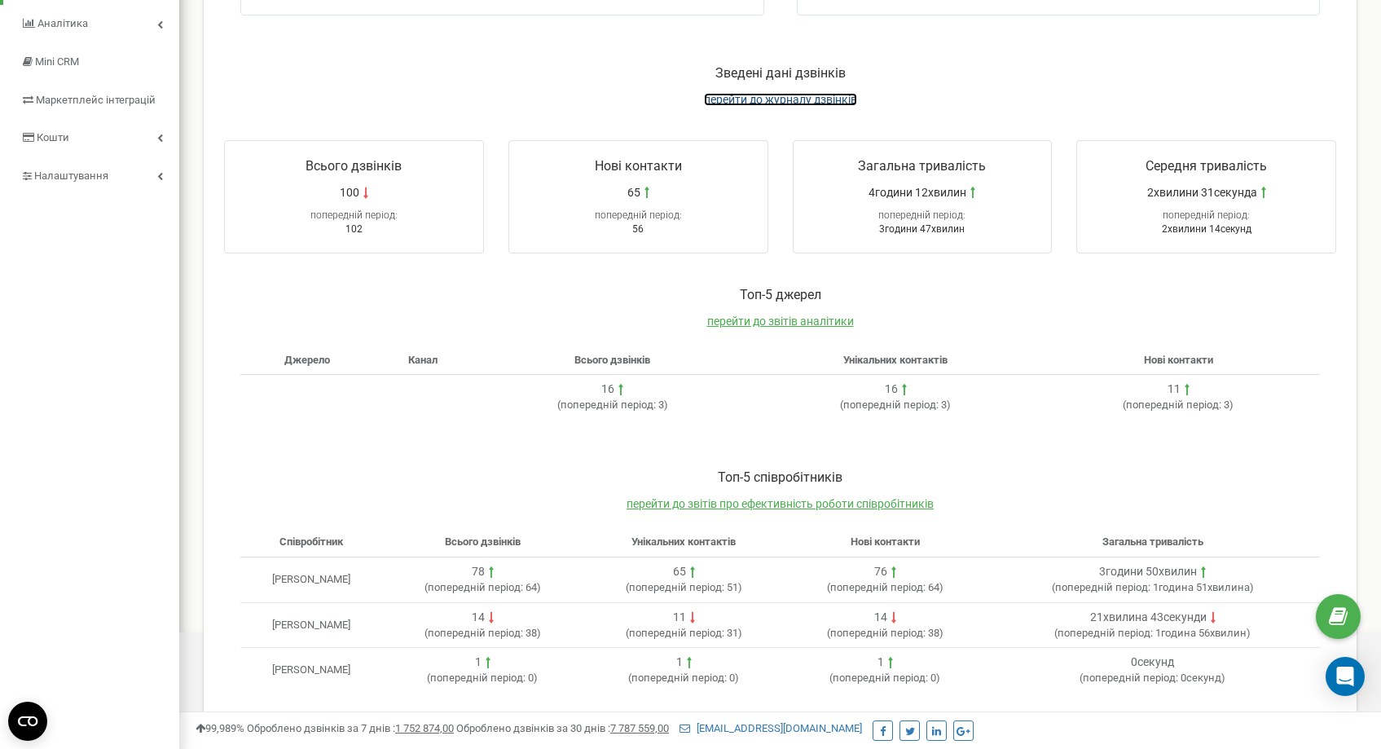
scroll to position [357, 0]
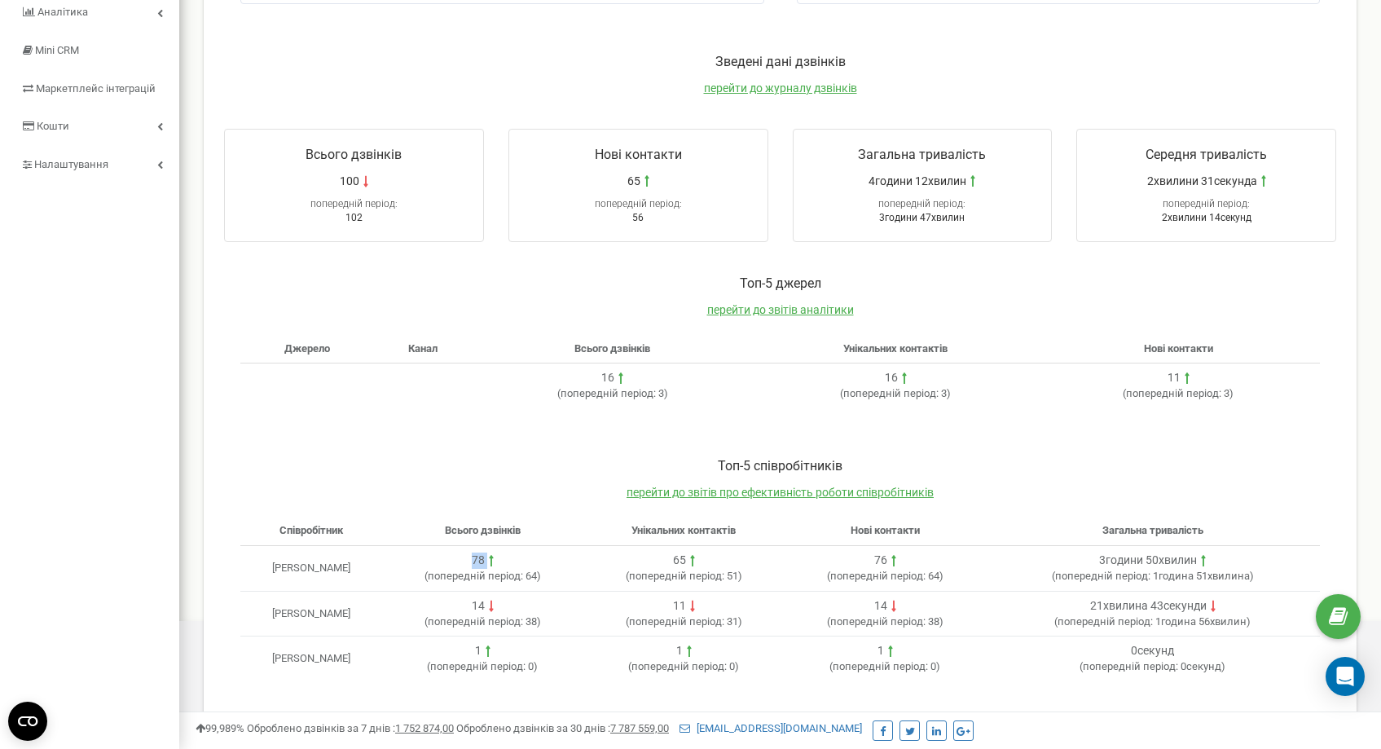
drag, startPoint x: 491, startPoint y: 560, endPoint x: 569, endPoint y: 560, distance: 78.2
click at [560, 560] on div "78" at bounding box center [483, 561] width 188 height 16
drag, startPoint x: 712, startPoint y: 556, endPoint x: 1283, endPoint y: 562, distance: 571.4
click at [1283, 562] on tr "Зоренко Тетяна 78 ( попередній період: 64 ) 65 ( попередній період: 51 ) 76 ( п…" at bounding box center [780, 568] width 1080 height 46
click at [1280, 569] on div "3години 50хвилин ( попередній період: 1година 51хвилина )" at bounding box center [1153, 569] width 321 height 32
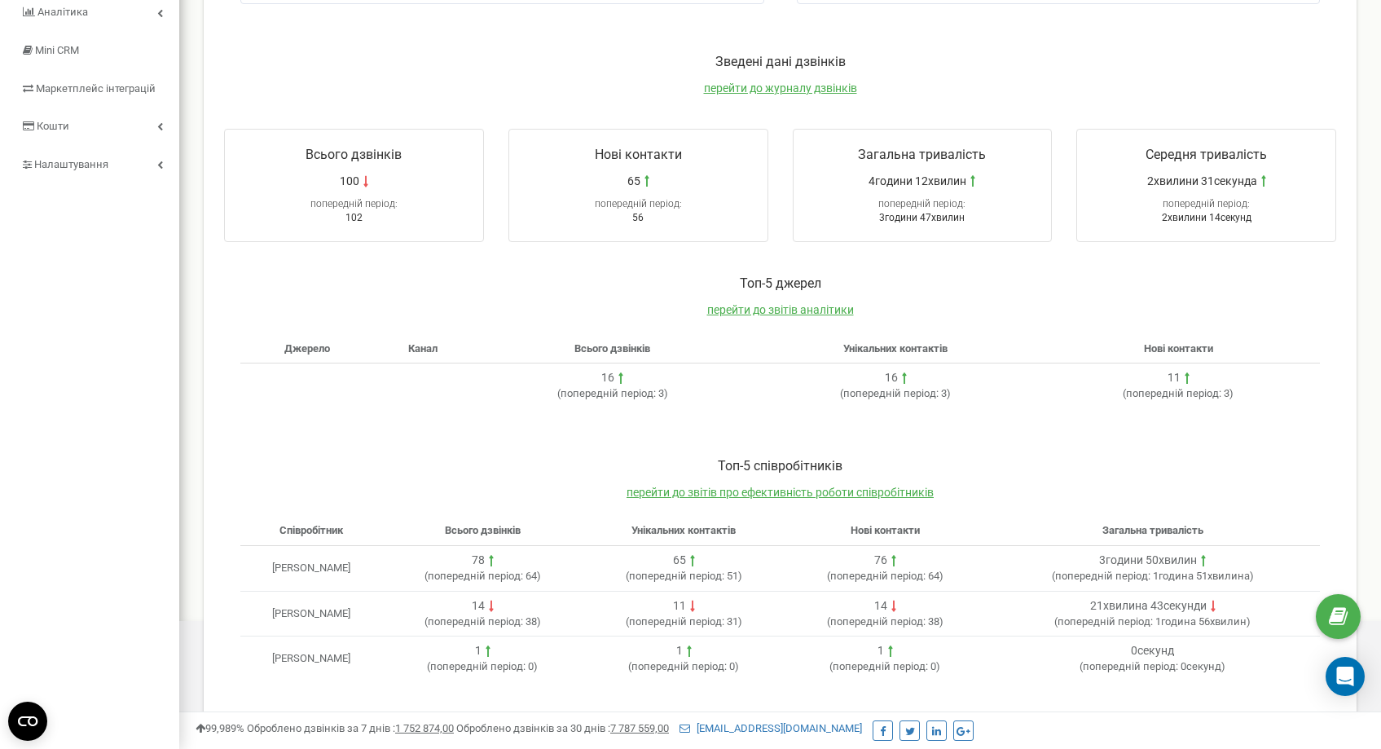
drag, startPoint x: 1271, startPoint y: 575, endPoint x: 1263, endPoint y: 578, distance: 8.5
click at [1271, 575] on div "3години 50хвилин ( попередній період: 1година 51хвилина )" at bounding box center [1153, 569] width 321 height 32
drag, startPoint x: 527, startPoint y: 562, endPoint x: 610, endPoint y: 569, distance: 83.4
click at [532, 562] on div "78" at bounding box center [483, 561] width 188 height 16
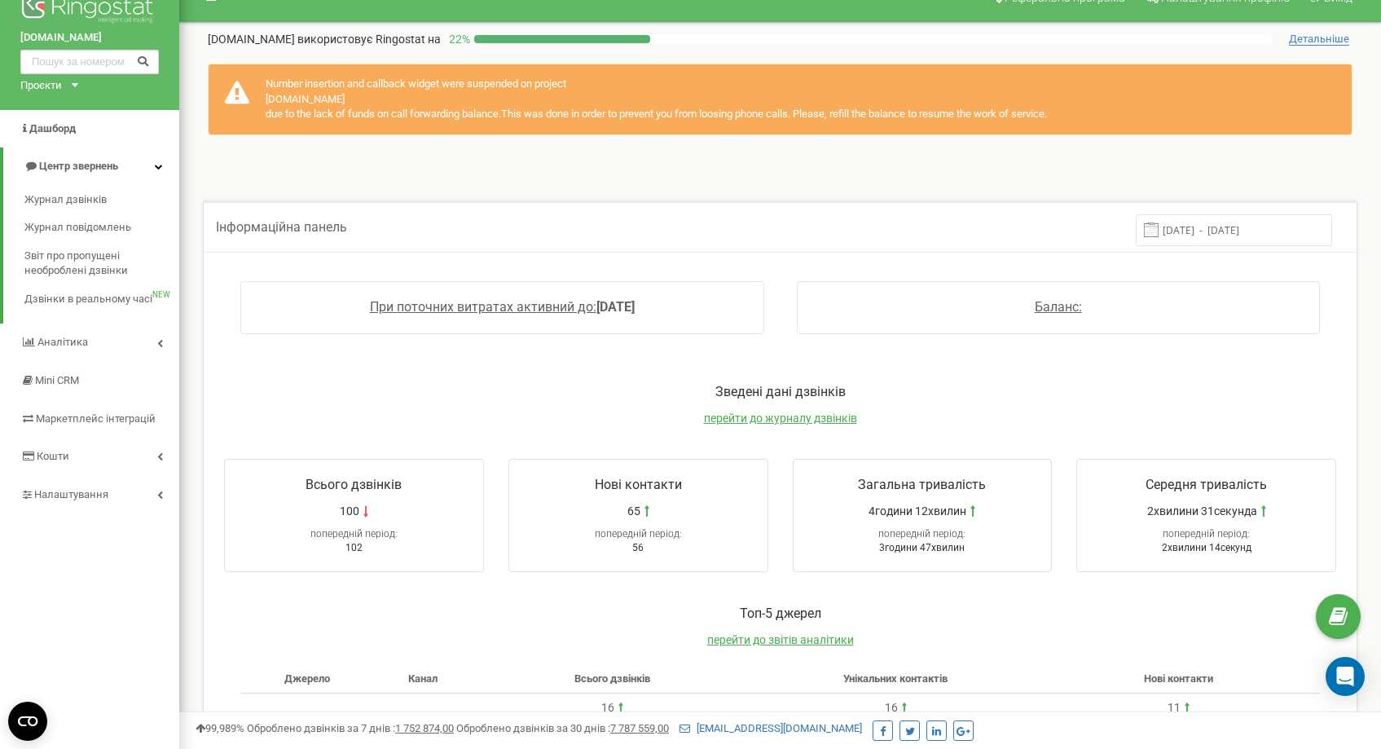
scroll to position [26, 0]
click at [1262, 232] on input "14.08.2025 - 21.08.2025" at bounding box center [1234, 231] width 196 height 32
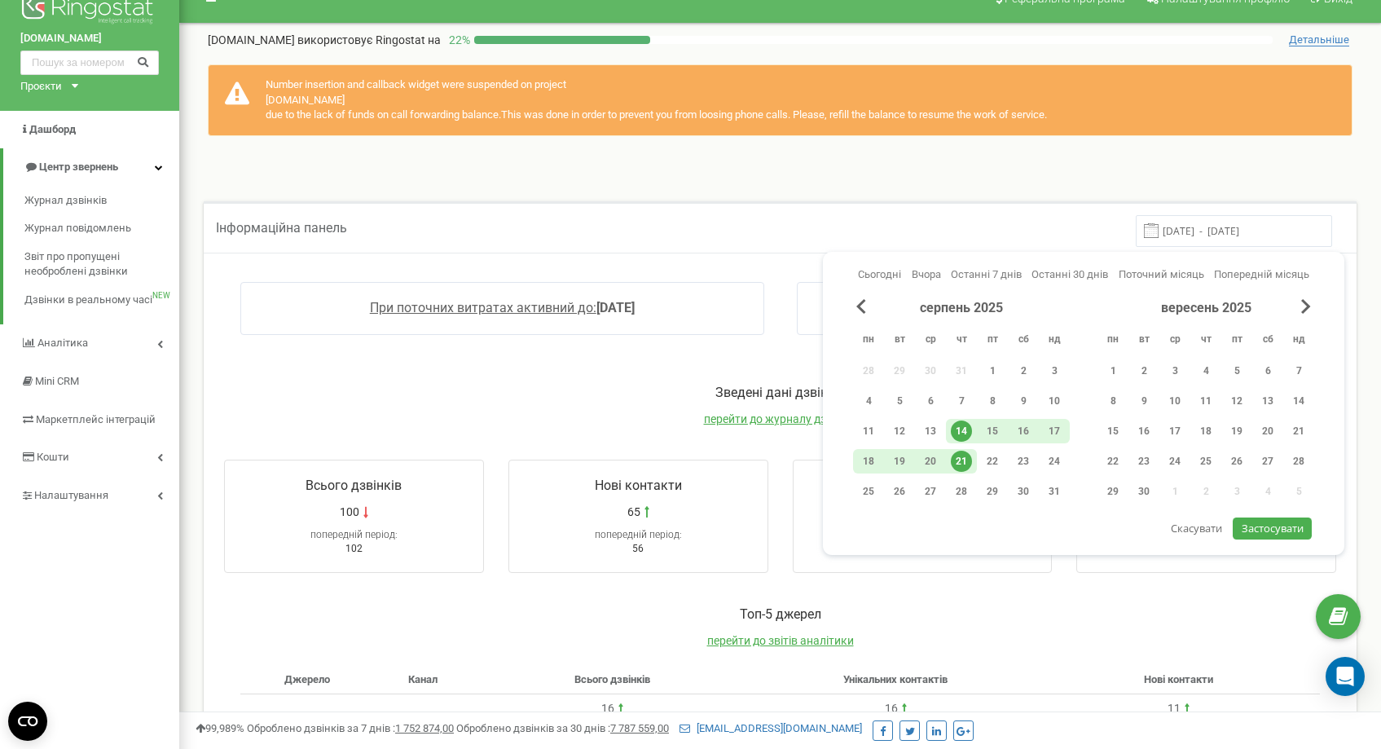
click at [958, 463] on div "21" at bounding box center [961, 461] width 21 height 21
click at [639, 390] on p "Зведені дані дзвінків" at bounding box center [780, 393] width 1145 height 19
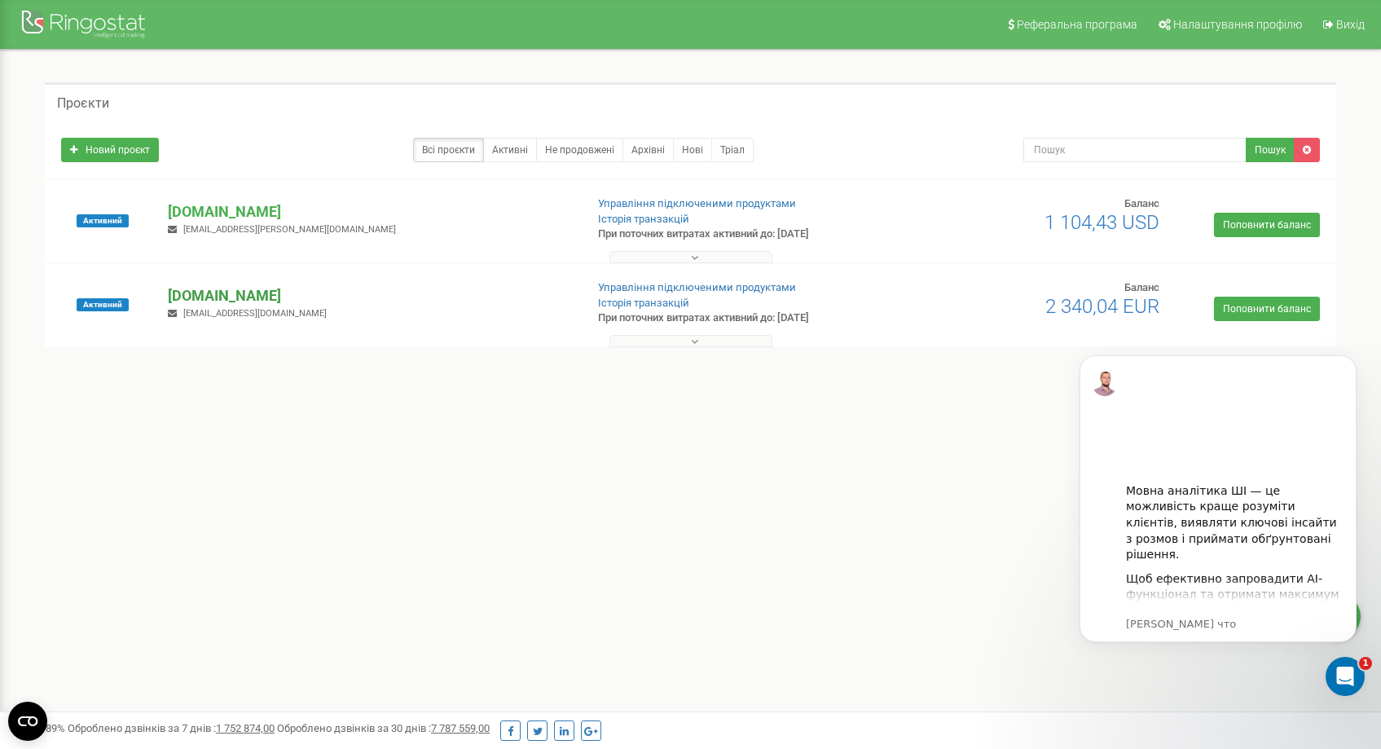
click at [236, 293] on p "[DOMAIN_NAME]" at bounding box center [369, 295] width 403 height 21
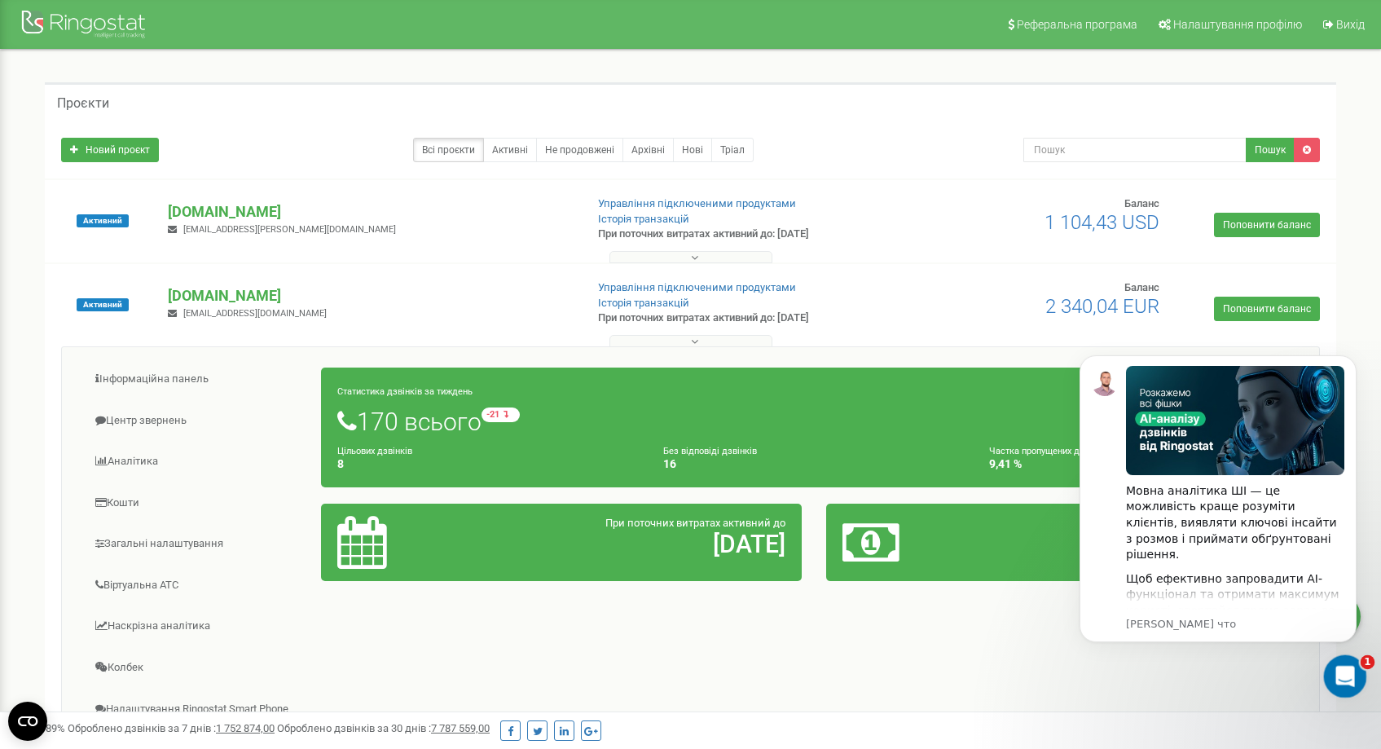
click at [1332, 666] on div "Открыть службу сообщений Intercom" at bounding box center [1343, 674] width 54 height 54
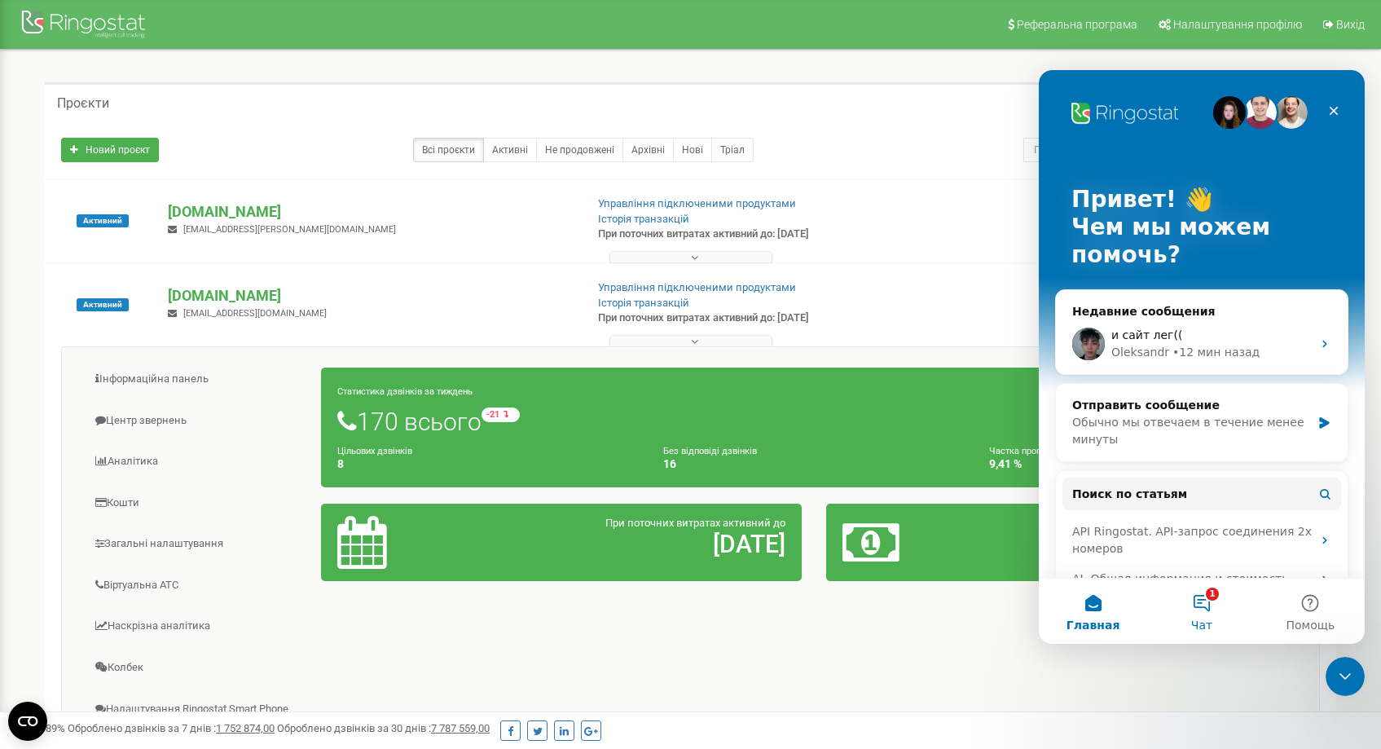
click at [1205, 605] on button "1 Чат" at bounding box center [1202, 611] width 108 height 65
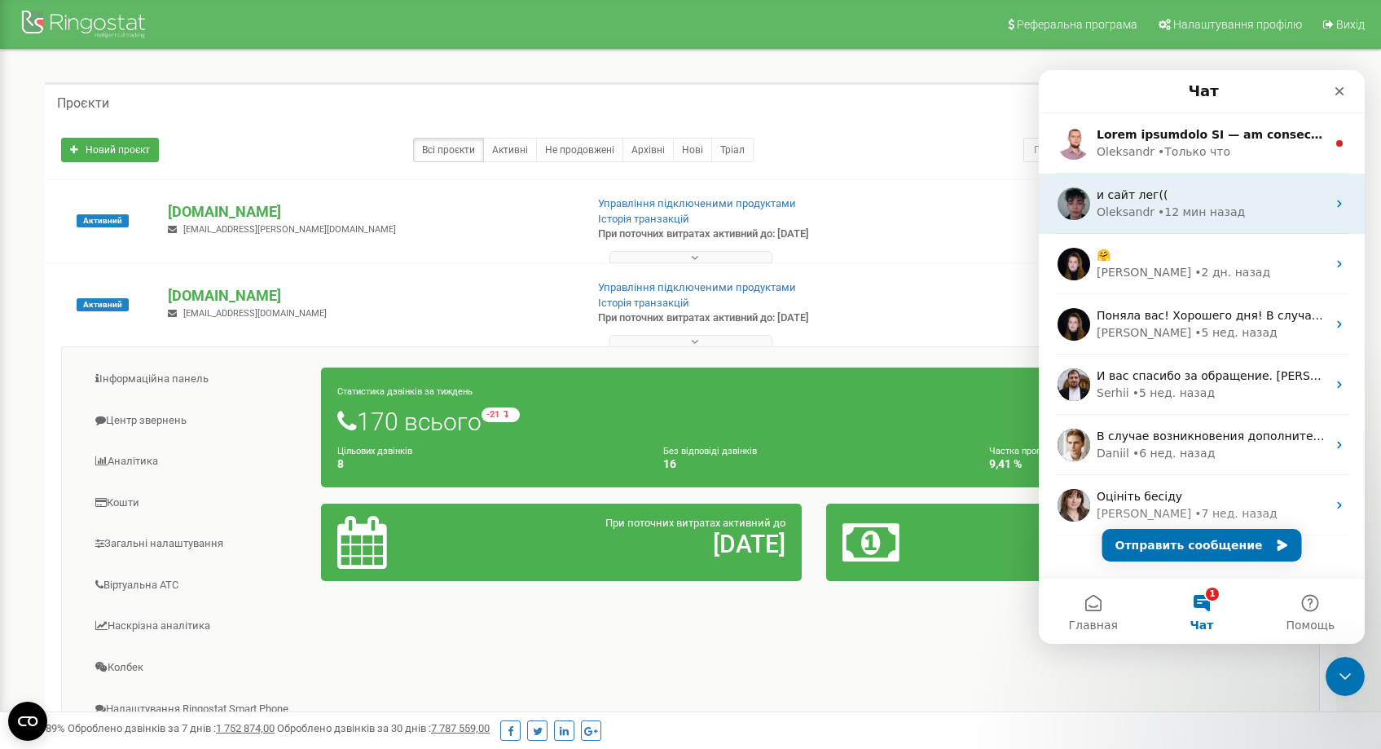
click at [1243, 191] on div "и сайт лег((" at bounding box center [1212, 195] width 230 height 17
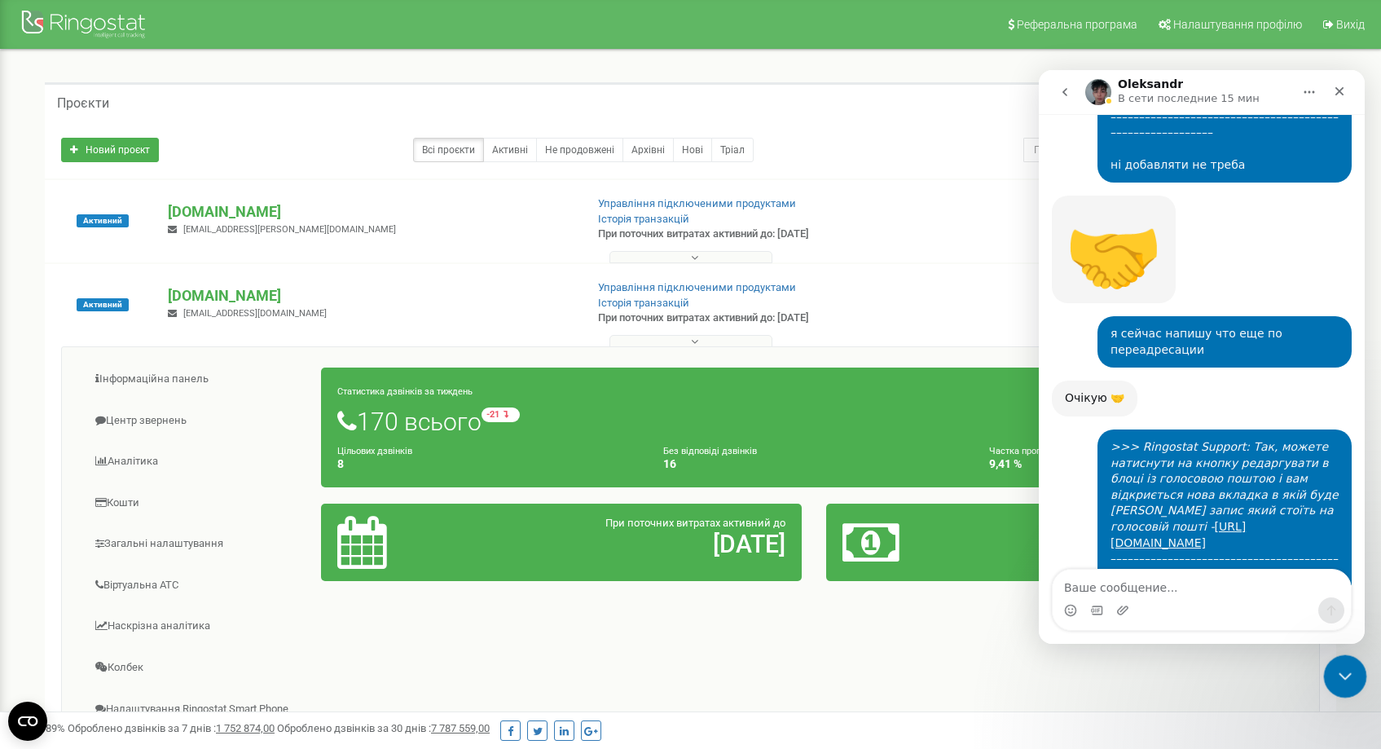
scroll to position [7256, 0]
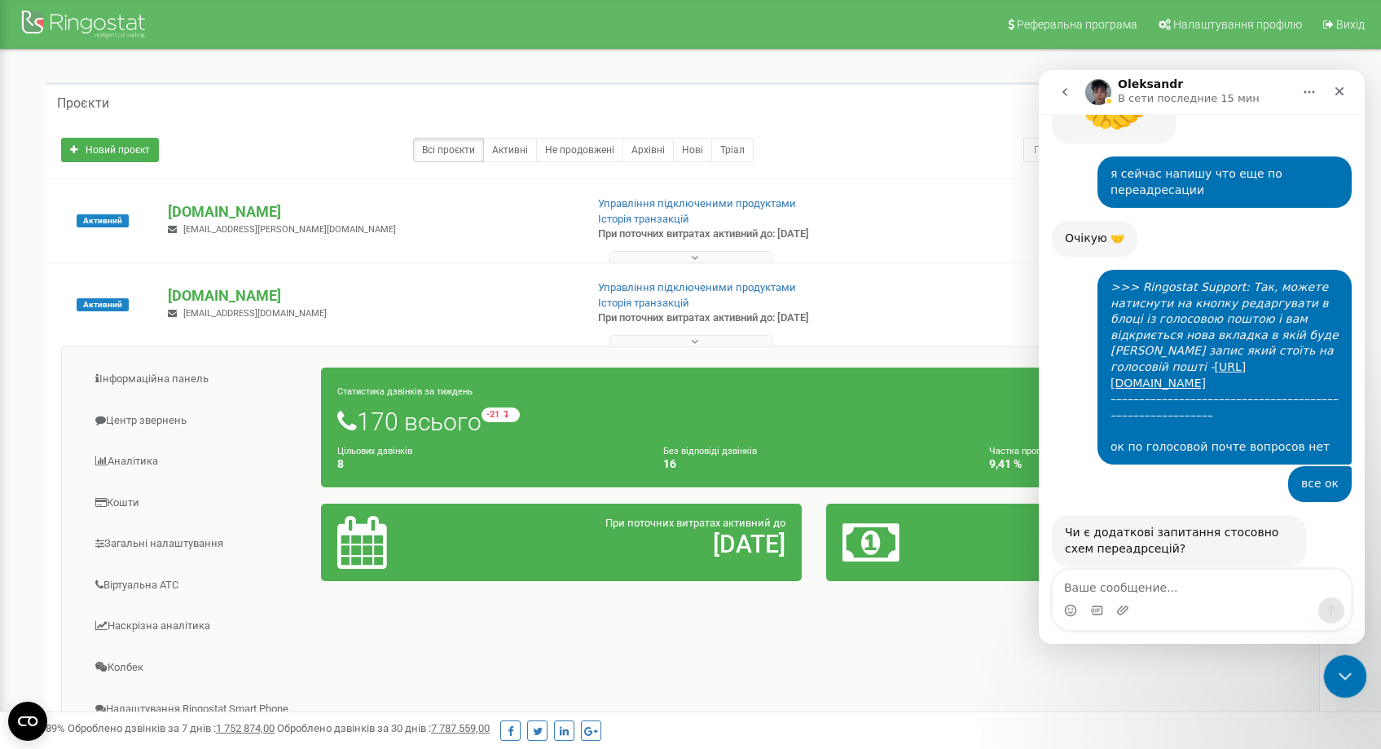
click at [1342, 692] on div "Закрыть службу сообщений Intercom" at bounding box center [1343, 673] width 39 height 39
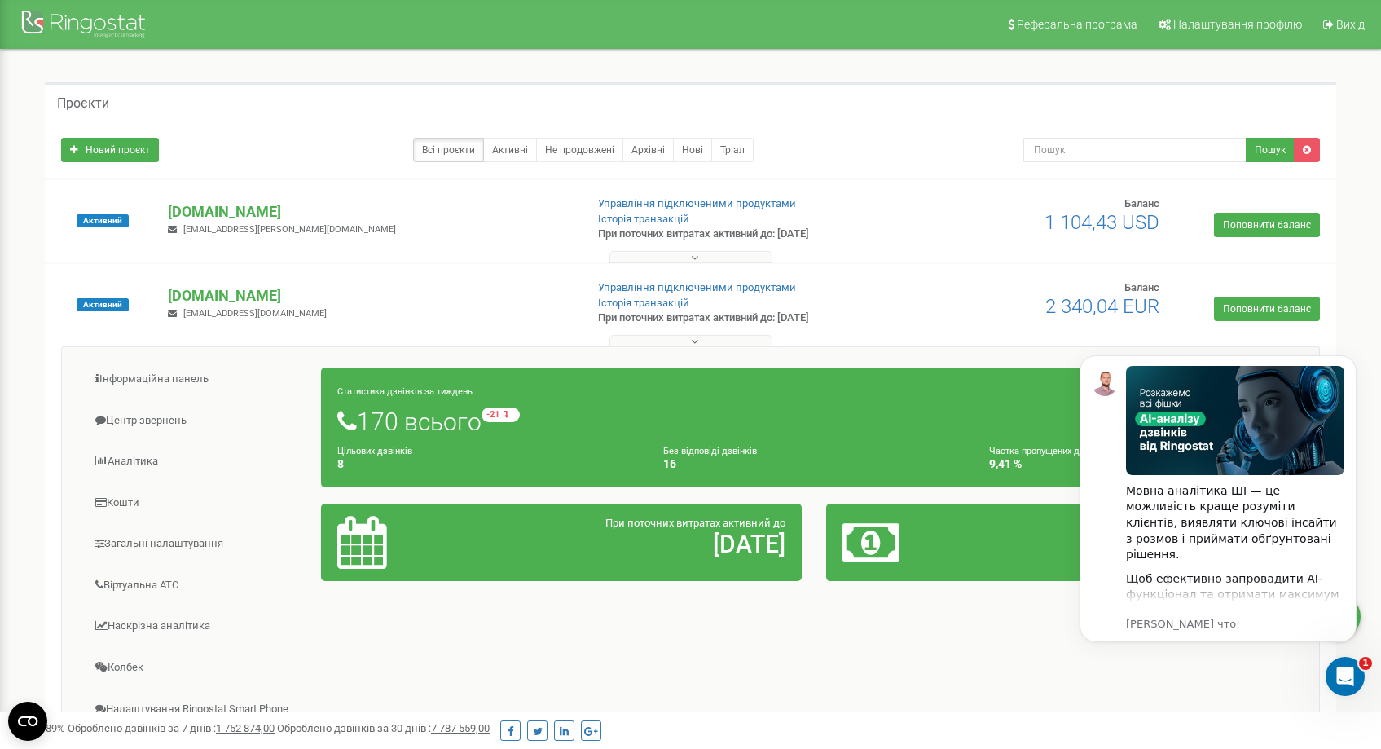
scroll to position [9247, 0]
click at [936, 681] on div "Інформаційна панель Центр звернень Аналiтика Кошти" at bounding box center [690, 606] width 1259 height 521
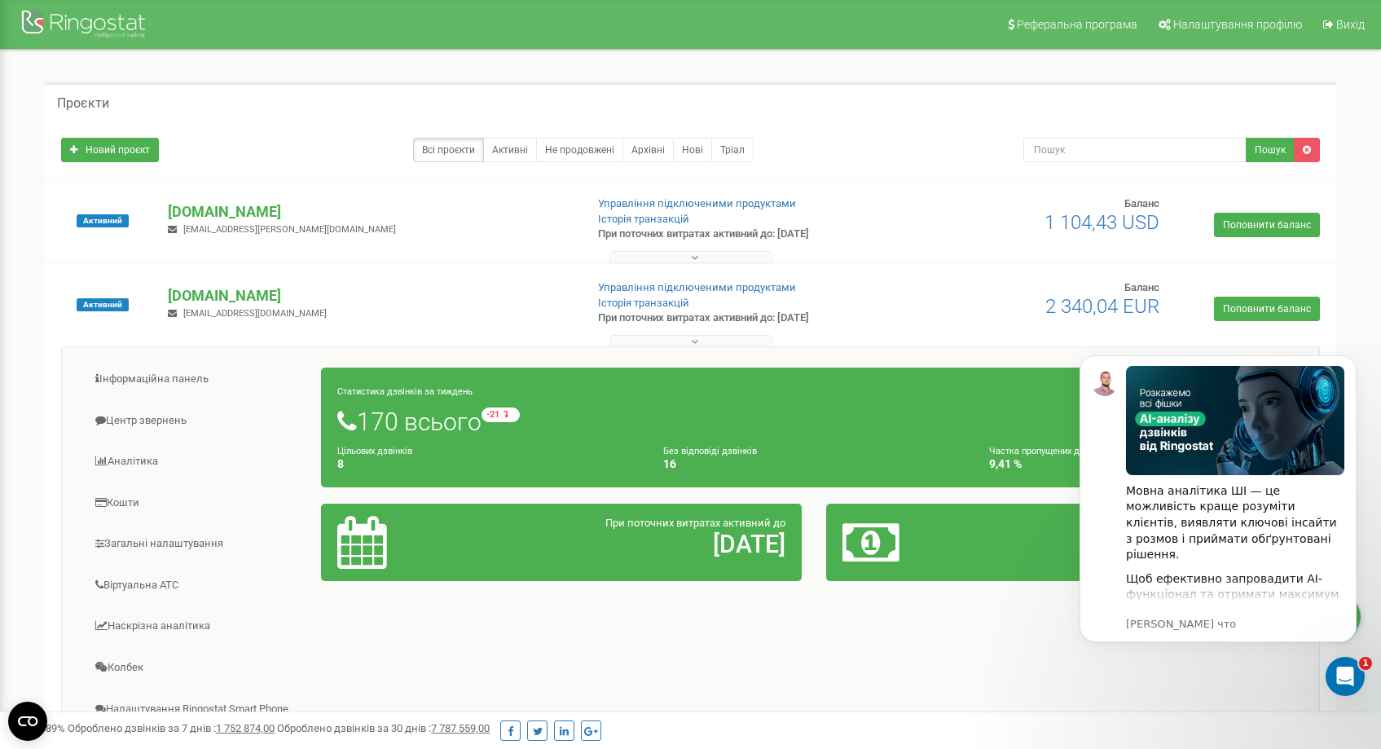
scroll to position [9409, 0]
click at [239, 293] on p "[DOMAIN_NAME]" at bounding box center [369, 295] width 403 height 21
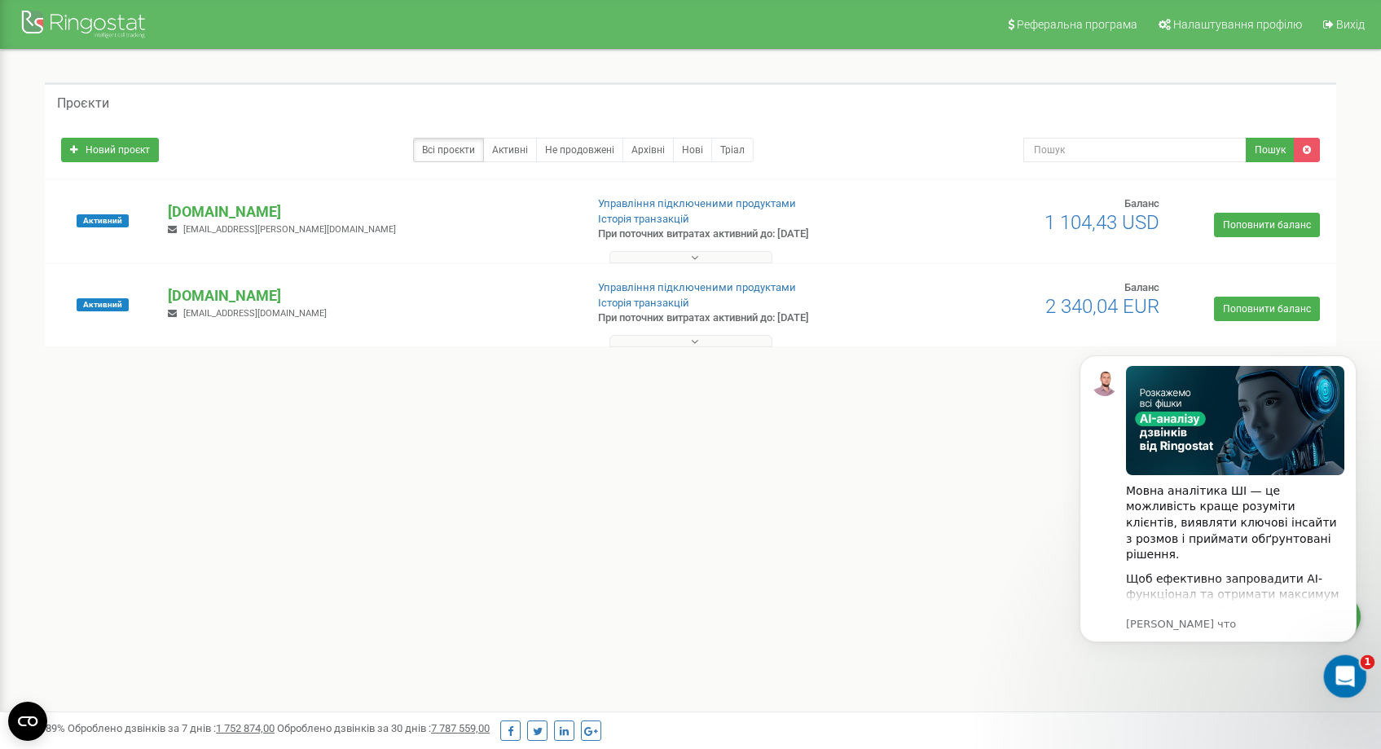
click at [1352, 683] on div "Открыть службу сообщений Intercom" at bounding box center [1343, 674] width 54 height 54
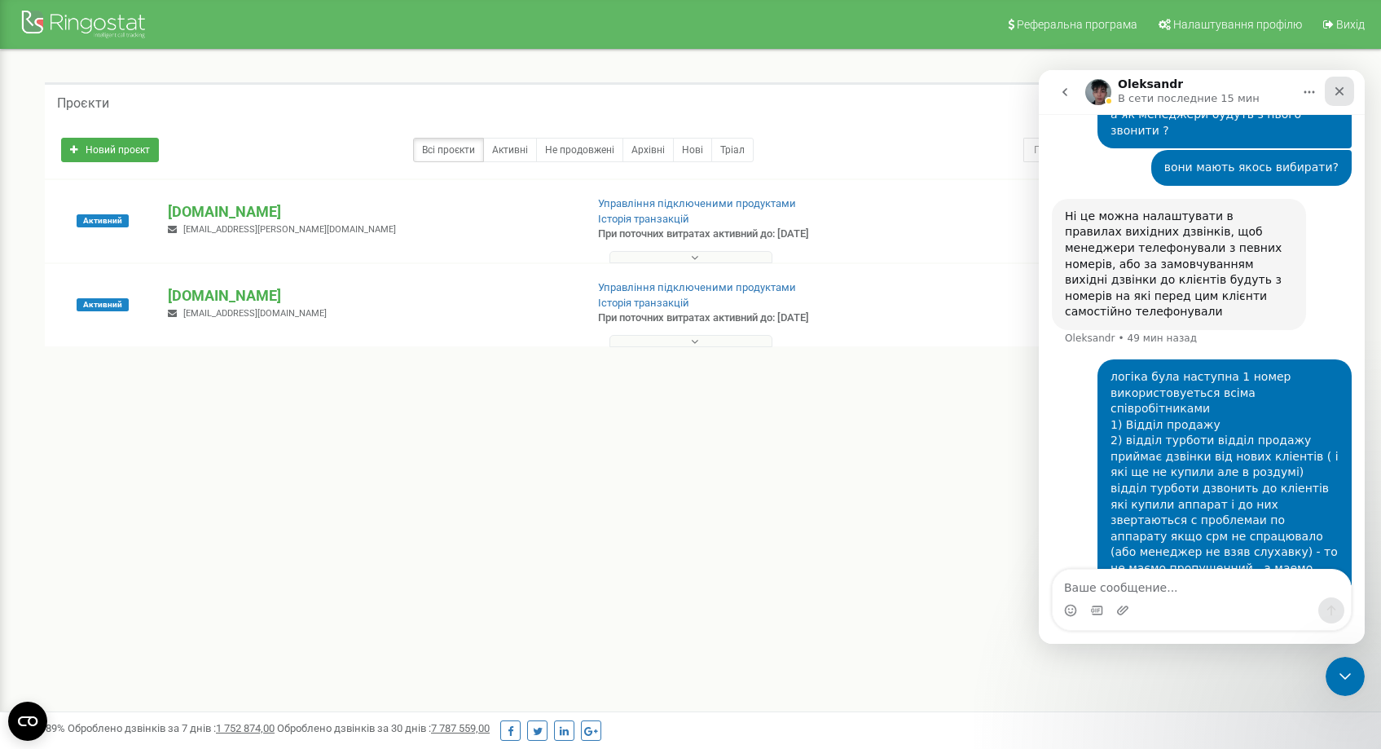
click at [1345, 94] on icon "Закрыть" at bounding box center [1339, 91] width 13 height 13
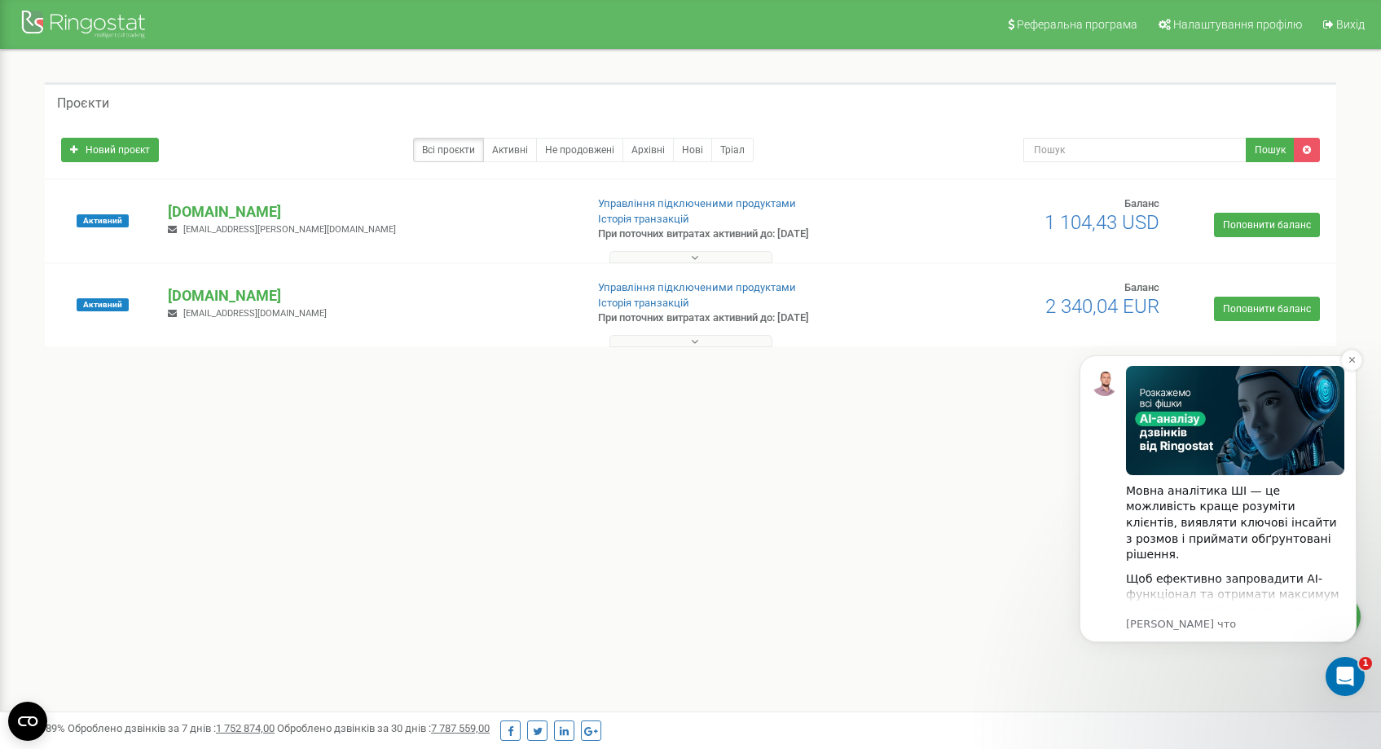
scroll to position [0, 0]
click at [1230, 686] on body "Мовна аналітика ШІ — це можливість краще розуміти клієнтів, виявляти ключові ін…" at bounding box center [1218, 517] width 313 height 361
click html "Мовна аналітика ШІ — це можливість краще розуміти клієнтів, виявляти ключові ін…"
click at [1349, 670] on icon "Открыть службу сообщений Intercom" at bounding box center [1343, 674] width 27 height 27
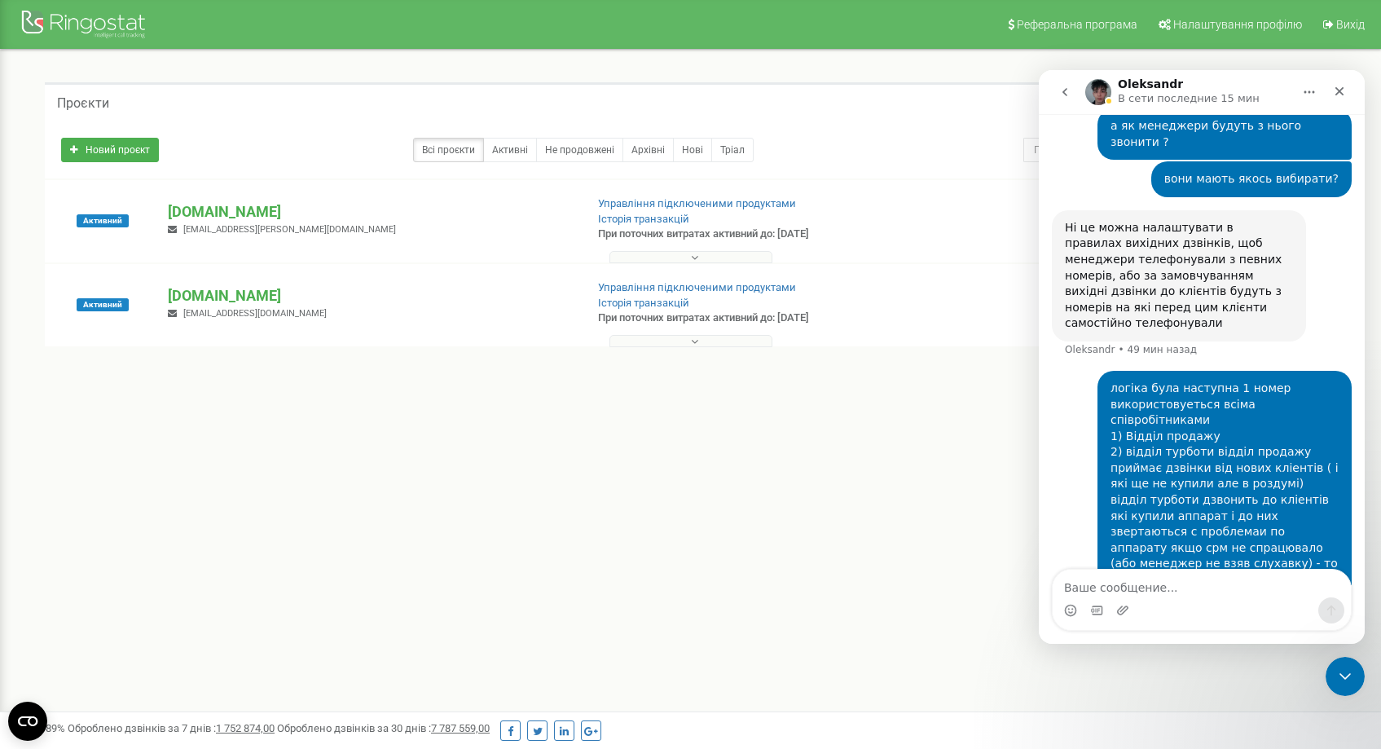
scroll to position [9409, 0]
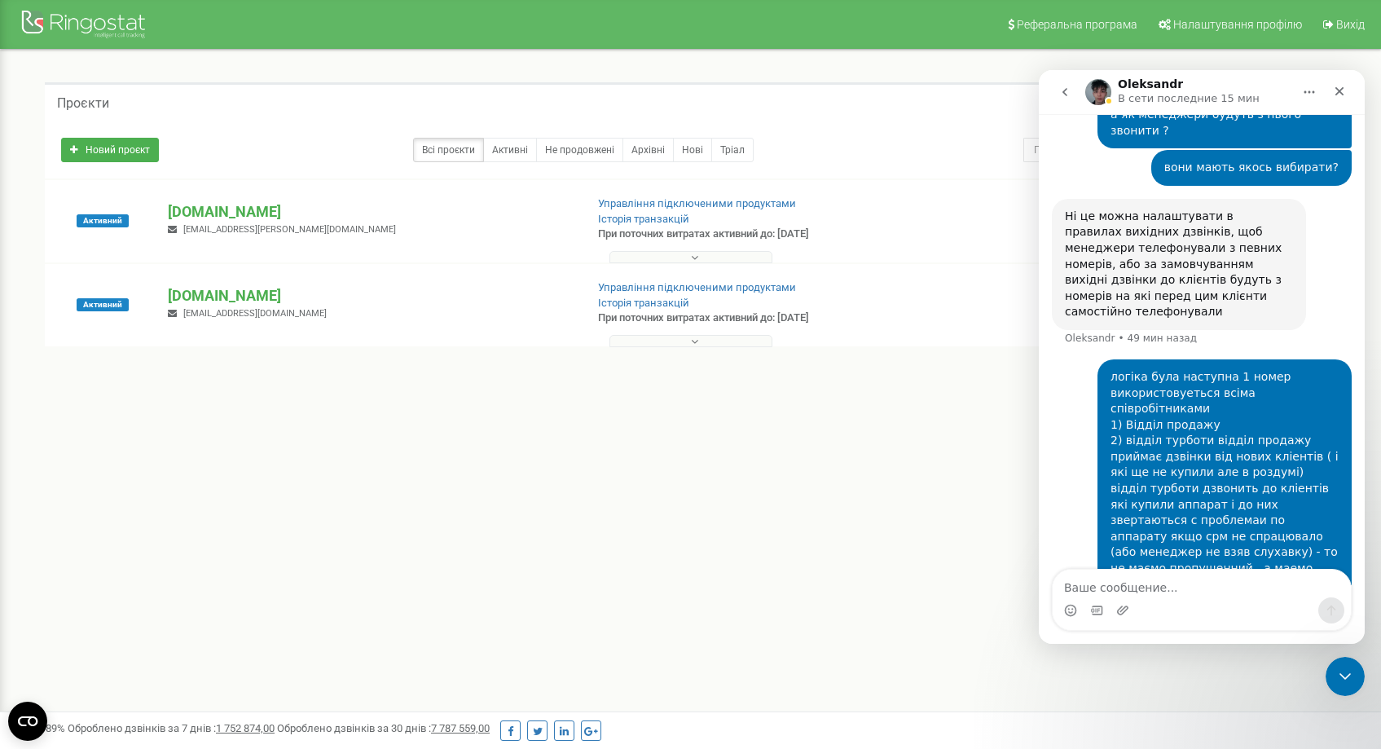
click at [1063, 89] on icon "go back" at bounding box center [1065, 92] width 13 height 13
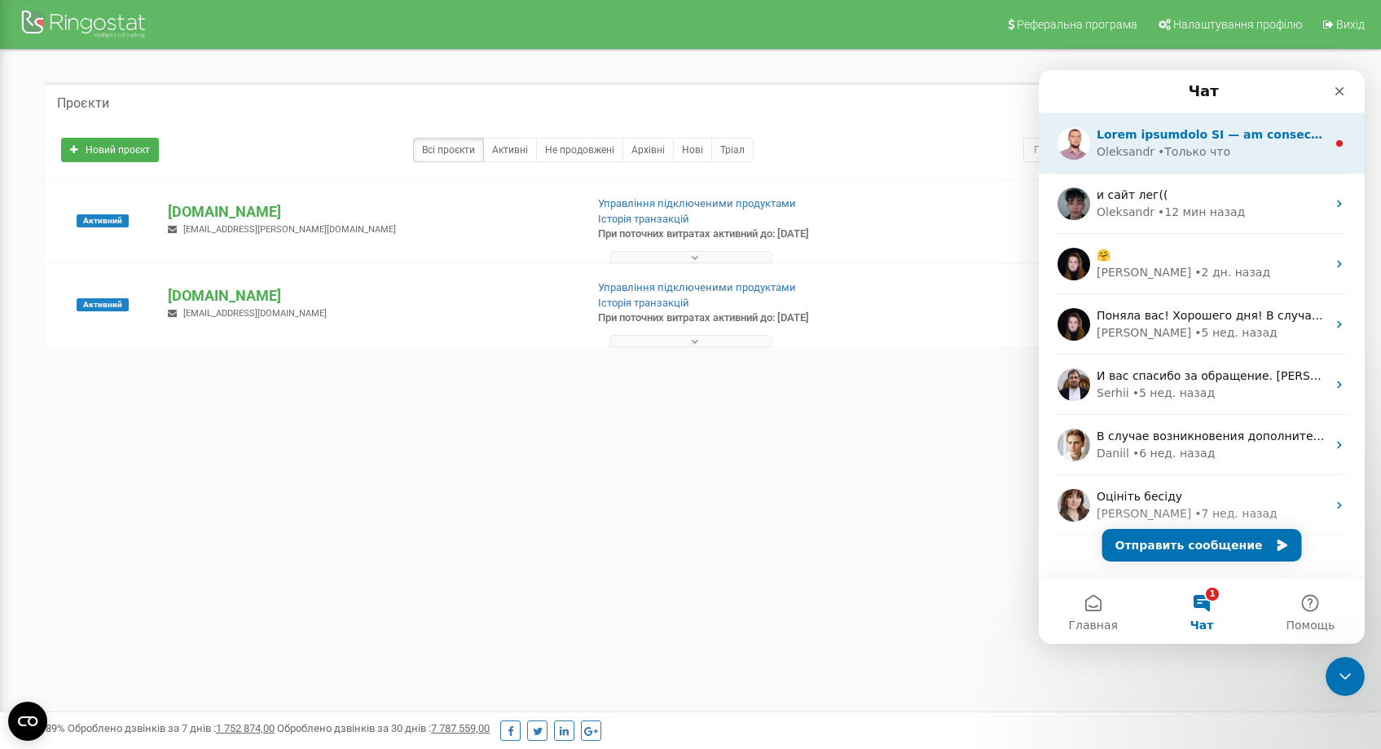
click at [1213, 162] on div "Oleksandr • Только что" at bounding box center [1202, 143] width 326 height 60
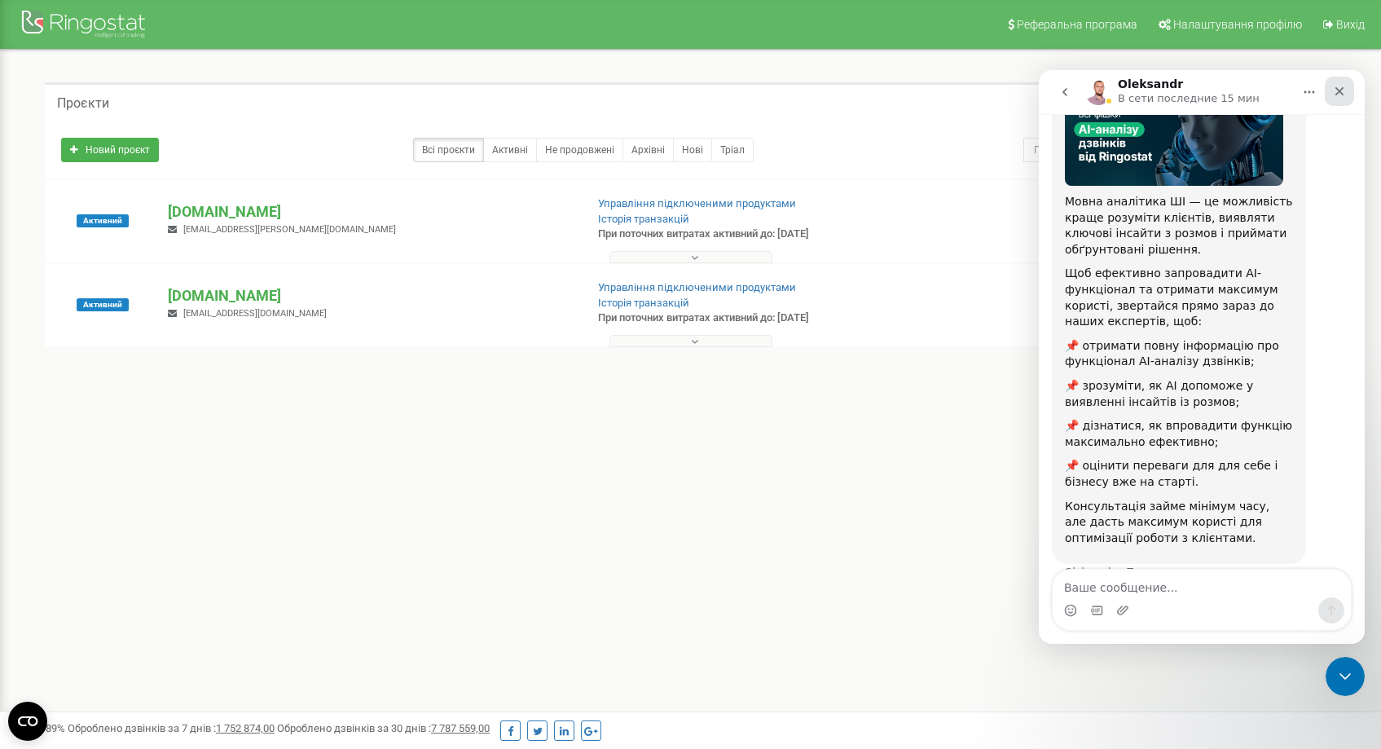
scroll to position [177, 0]
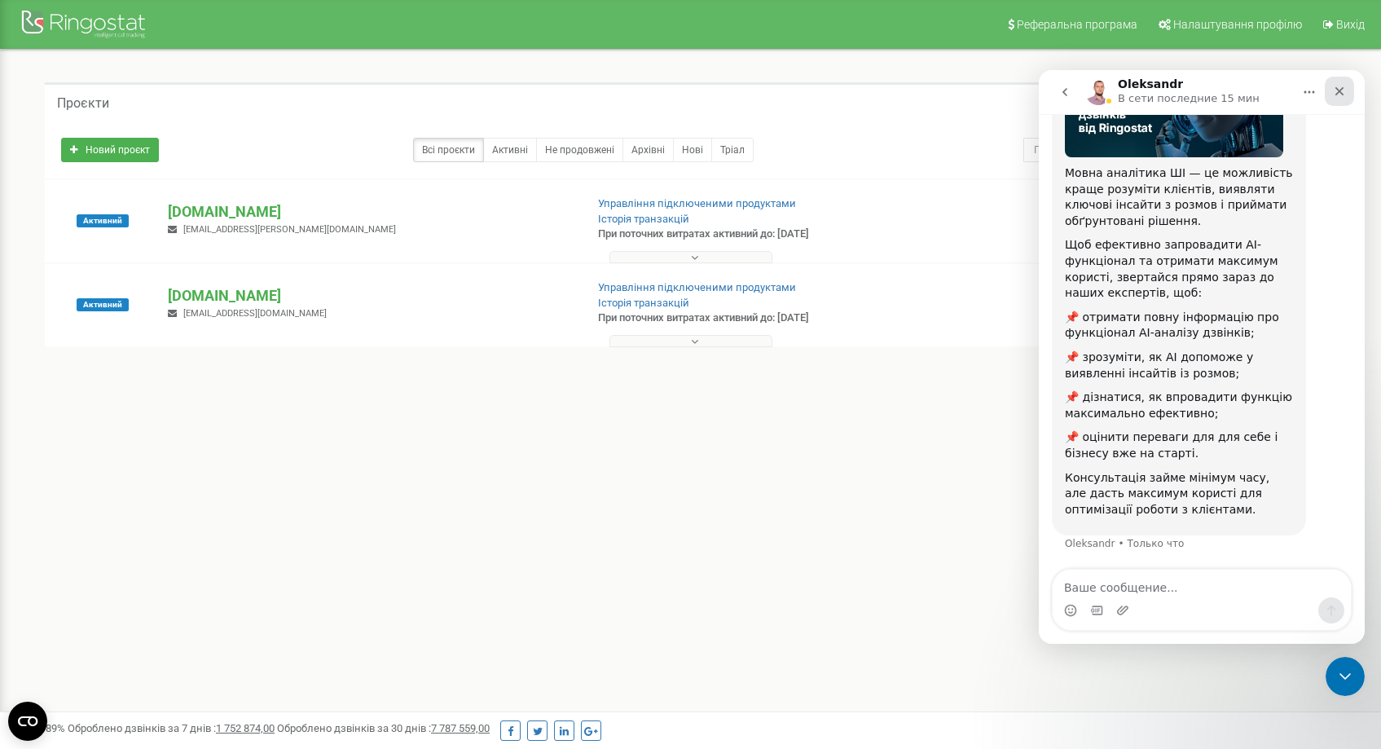
click at [1353, 91] on div "Закрыть" at bounding box center [1339, 91] width 29 height 29
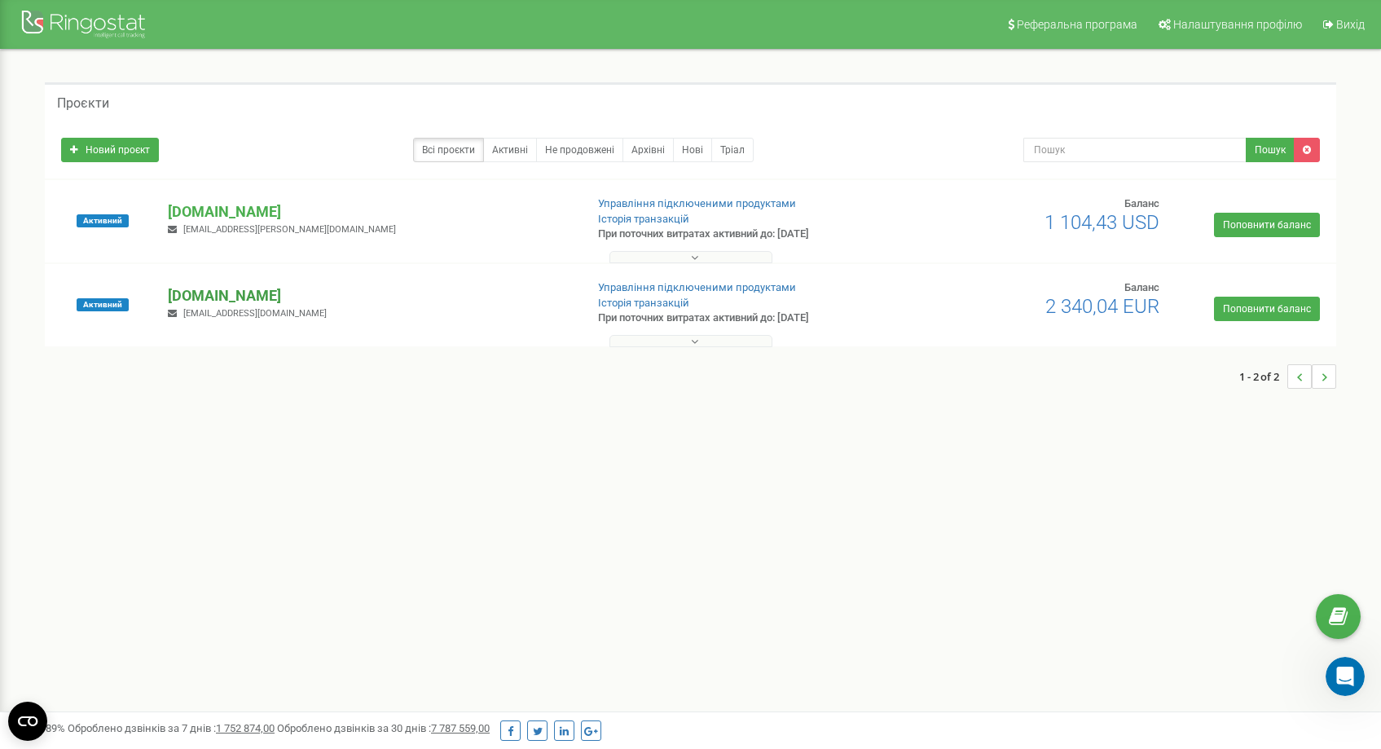
click at [200, 293] on p "[DOMAIN_NAME]" at bounding box center [369, 295] width 403 height 21
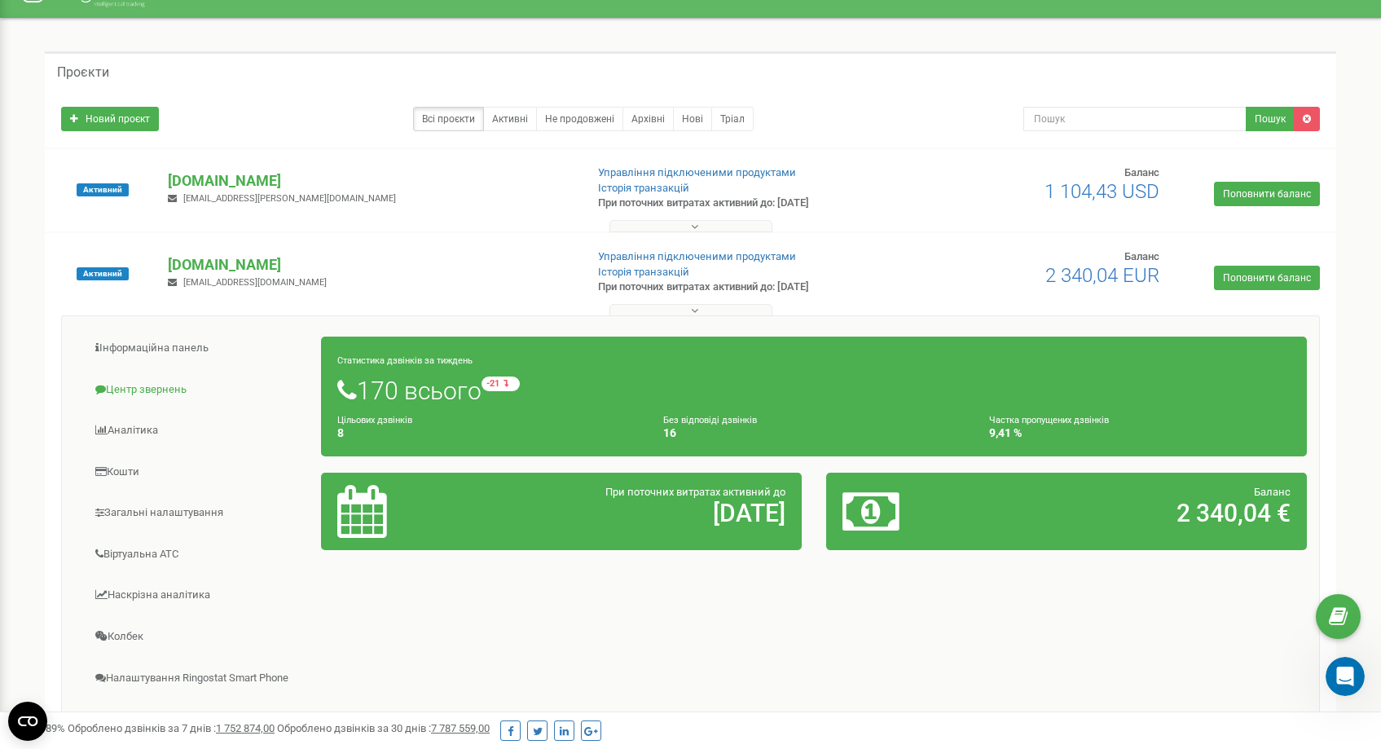
scroll to position [32, 0]
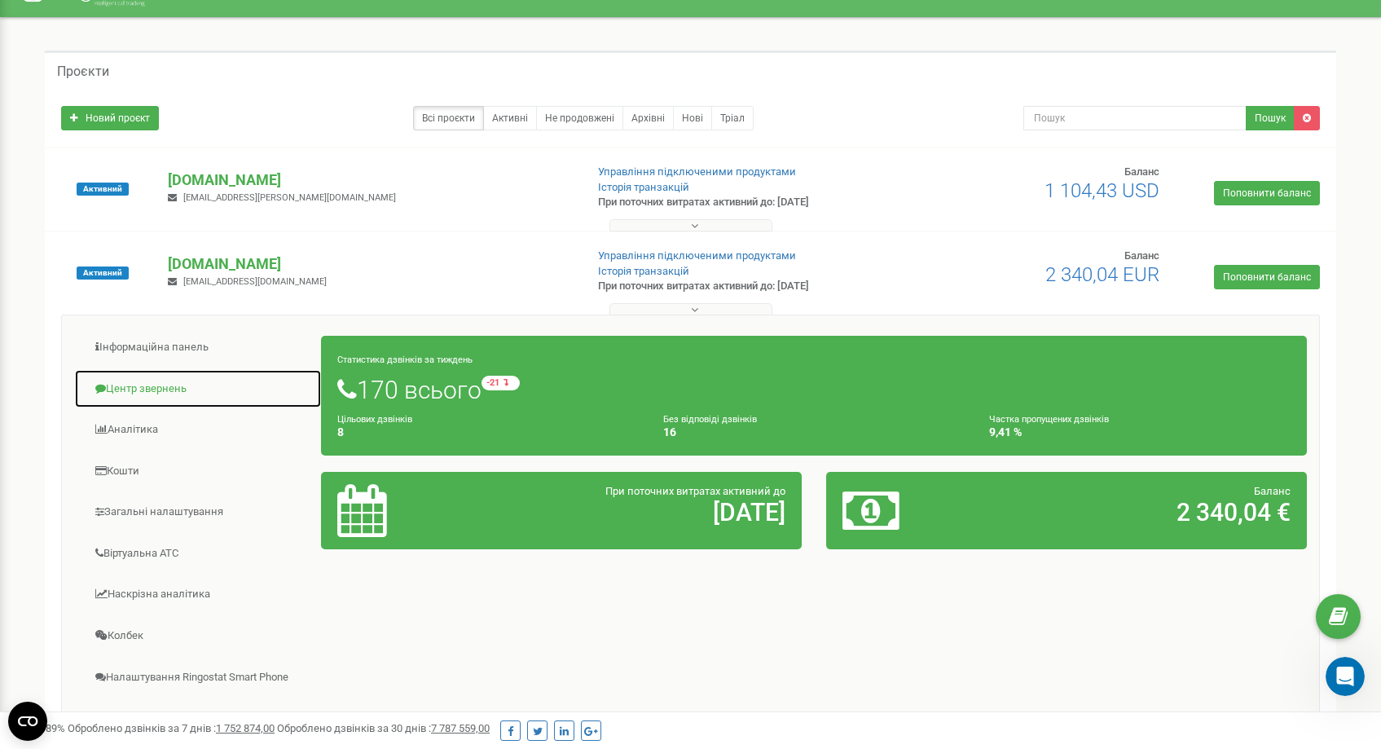
click at [179, 396] on link "Центр звернень" at bounding box center [198, 389] width 248 height 40
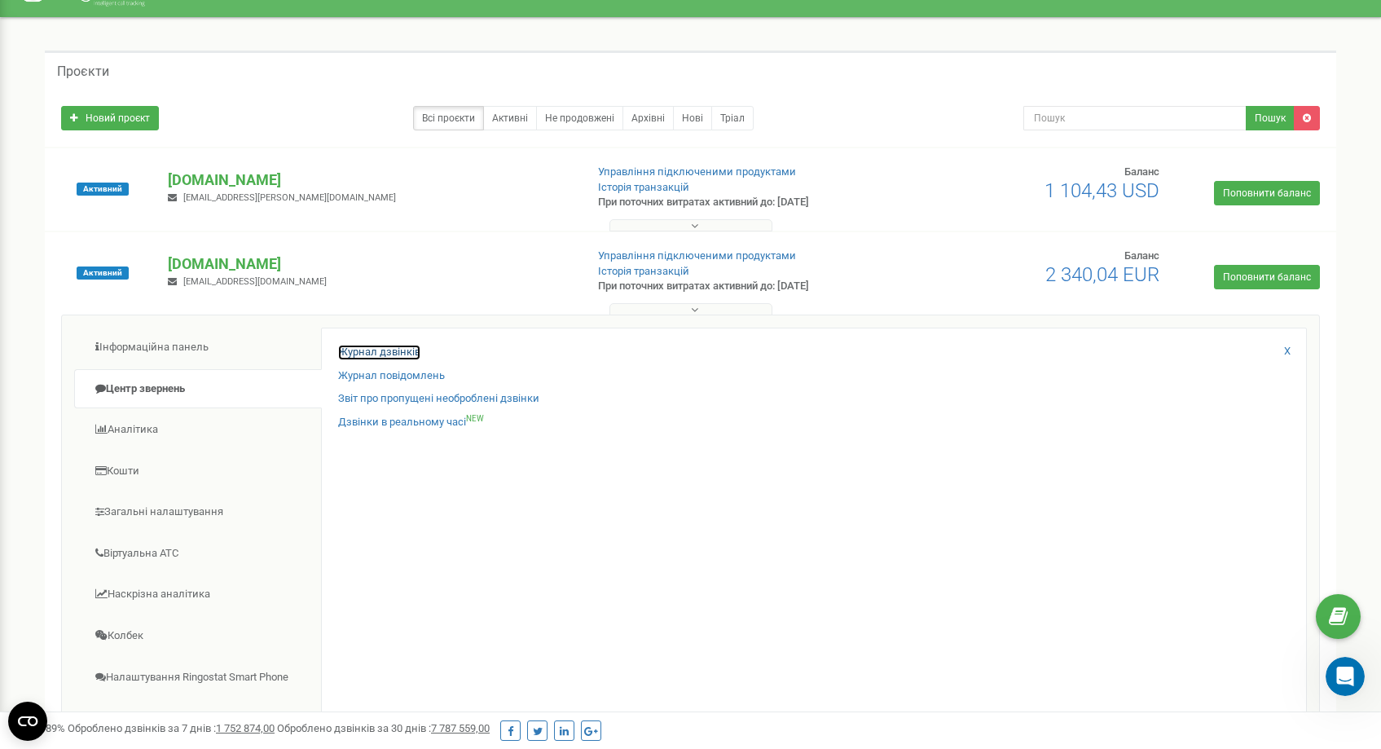
click at [399, 351] on link "Журнал дзвінків" at bounding box center [379, 352] width 82 height 15
